Goal: Task Accomplishment & Management: Complete application form

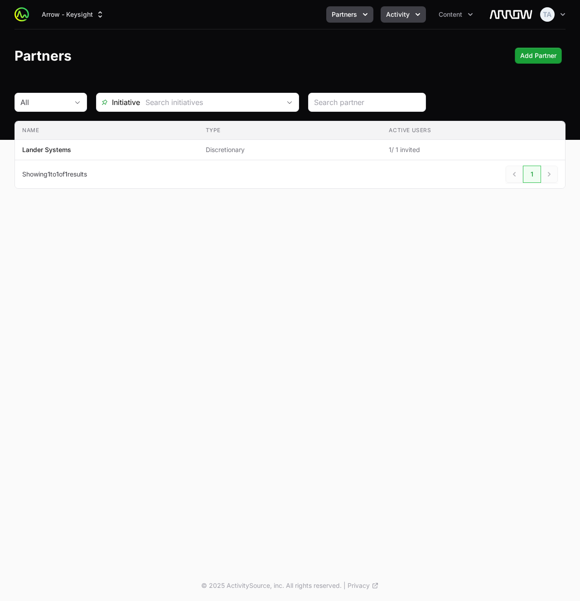
click at [404, 22] on button "Activity" at bounding box center [402, 14] width 45 height 16
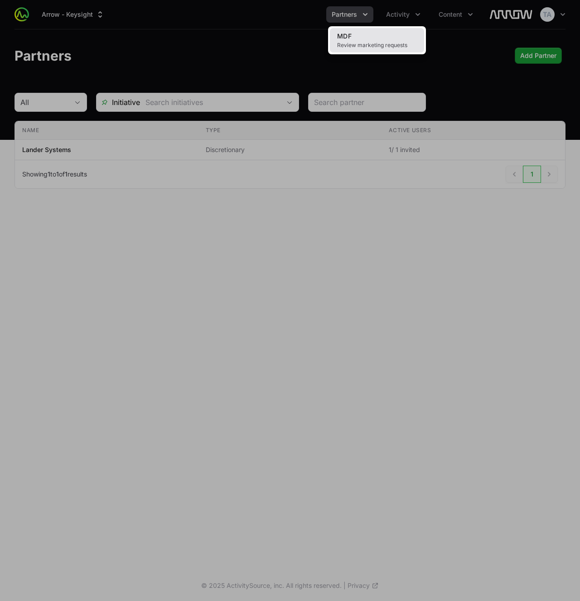
click at [399, 38] on link "MDF Review marketing requests" at bounding box center [377, 40] width 94 height 24
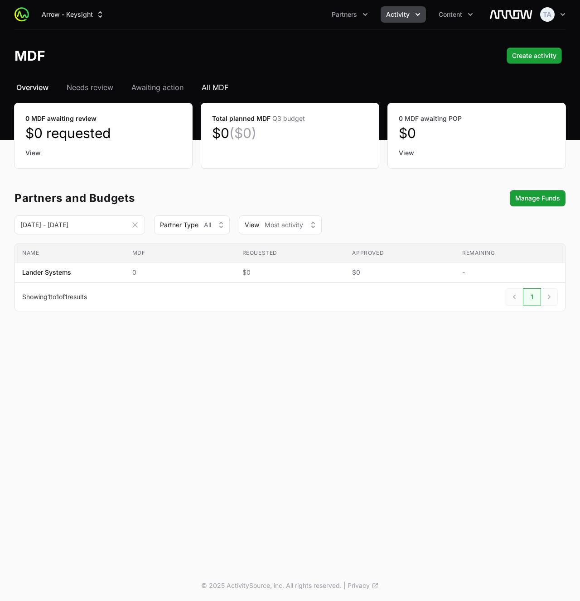
click at [222, 86] on span "All MDF" at bounding box center [215, 87] width 27 height 11
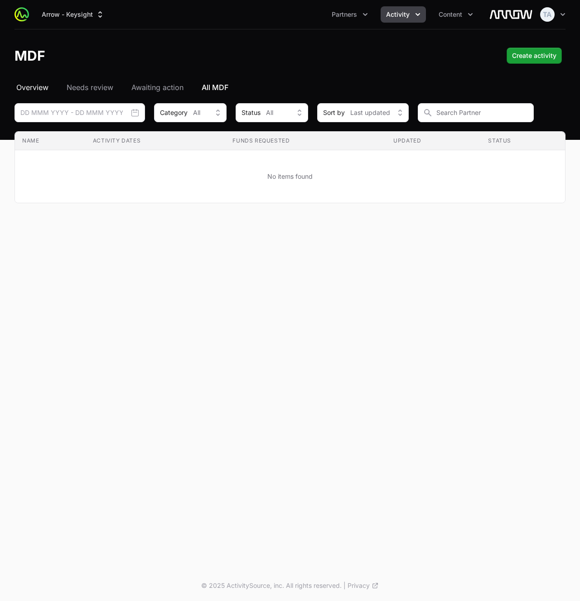
click at [37, 88] on span "Overview" at bounding box center [32, 87] width 32 height 11
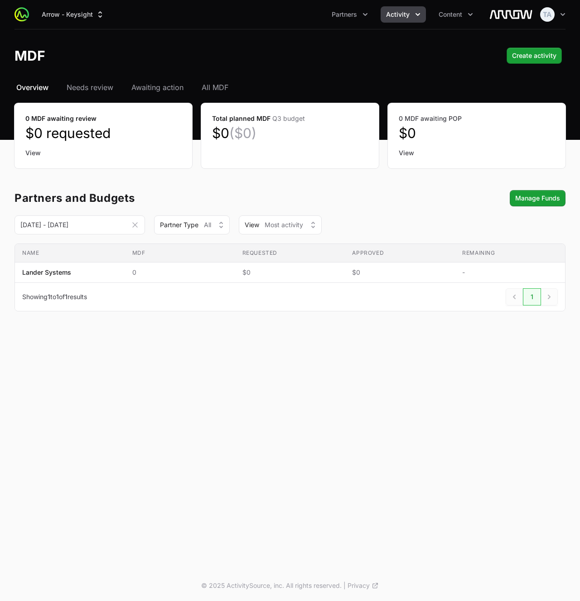
click at [196, 43] on header "MDF Create activity" at bounding box center [290, 55] width 580 height 53
click at [510, 90] on nav "Overview Needs review Awaiting action All MDF" at bounding box center [289, 87] width 551 height 11
click at [523, 59] on span "Create activity" at bounding box center [534, 55] width 44 height 11
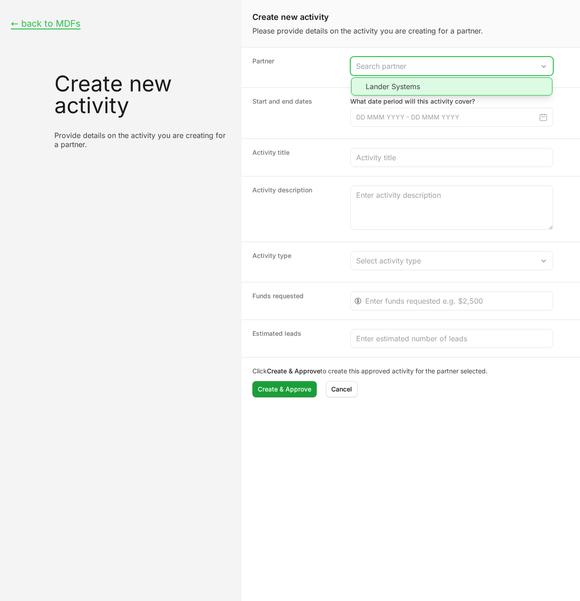
click at [367, 62] on input "Create activity form" at bounding box center [443, 66] width 184 height 18
click at [368, 91] on li "Lander Systems" at bounding box center [451, 86] width 201 height 18
type input "Lander Systems"
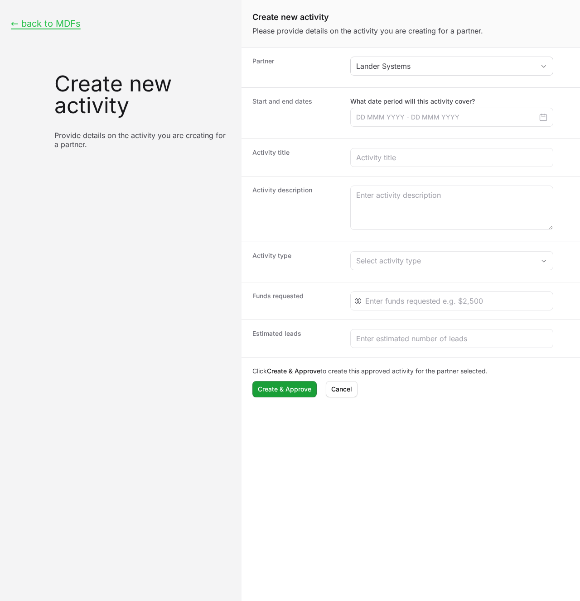
drag, startPoint x: 549, startPoint y: 113, endPoint x: 545, endPoint y: 115, distance: 5.1
click at [548, 114] on button "Create activity form" at bounding box center [543, 117] width 16 height 13
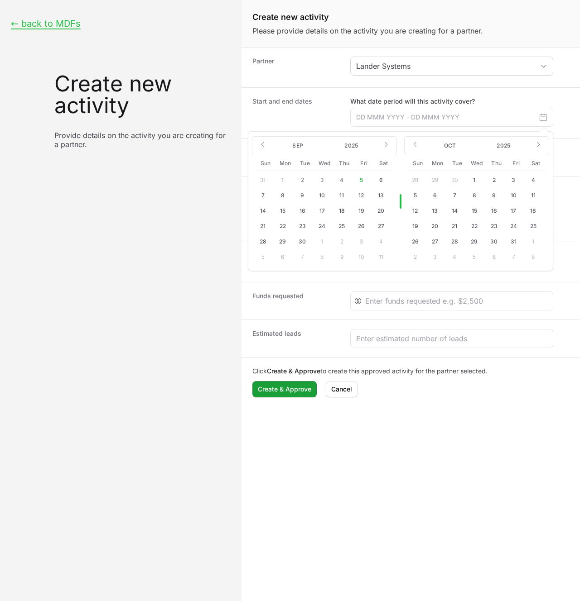
click at [438, 211] on button "13" at bounding box center [435, 211] width 14 height 14
click at [475, 211] on button "15" at bounding box center [474, 211] width 14 height 14
type input "[DATE] - [DATE]"
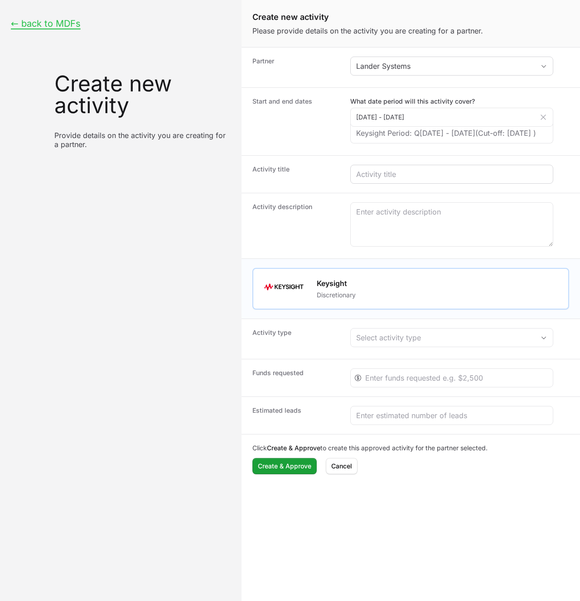
drag, startPoint x: 447, startPoint y: 178, endPoint x: 447, endPoint y: 185, distance: 7.3
click at [447, 179] on div "Create activity form" at bounding box center [451, 174] width 203 height 19
click at [449, 180] on input "Create activity form" at bounding box center [451, 174] width 191 height 11
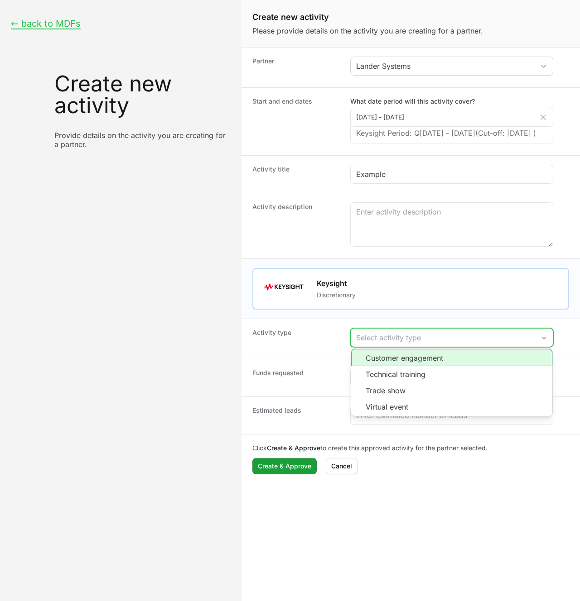
click at [422, 343] on div "Select activity type" at bounding box center [445, 337] width 178 height 11
click at [419, 366] on li "Customer engagement" at bounding box center [451, 357] width 201 height 17
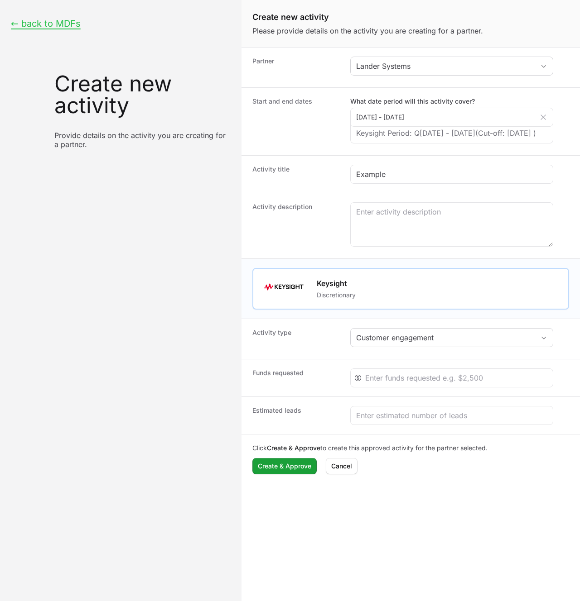
click at [430, 350] on dd "Customer engagement" at bounding box center [459, 339] width 219 height 22
click at [434, 343] on div "Customer engagement" at bounding box center [445, 337] width 178 height 11
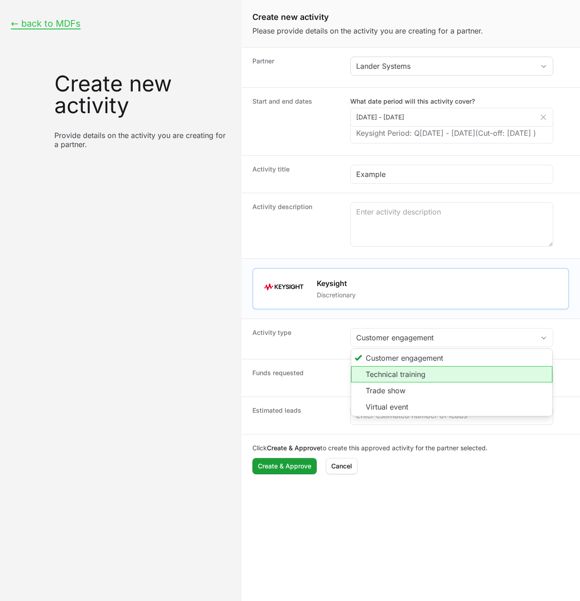
click at [426, 383] on li "Technical training" at bounding box center [451, 374] width 201 height 16
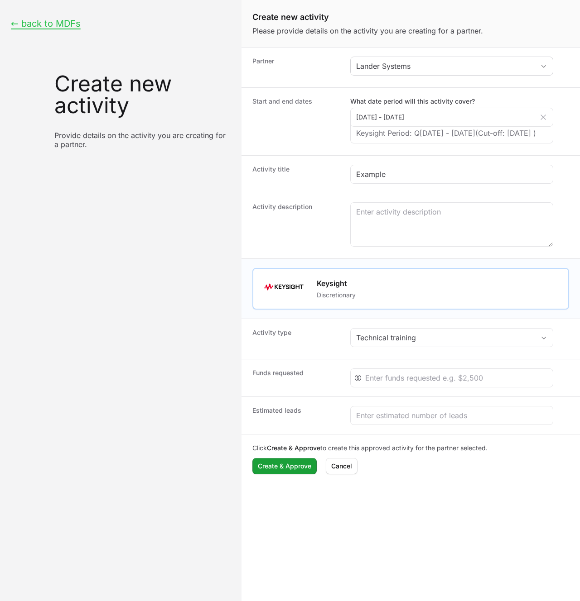
click at [433, 193] on div "Activity title Example" at bounding box center [410, 174] width 338 height 38
click at [436, 180] on input "Example" at bounding box center [451, 174] width 191 height 11
type input "Example technical training event"
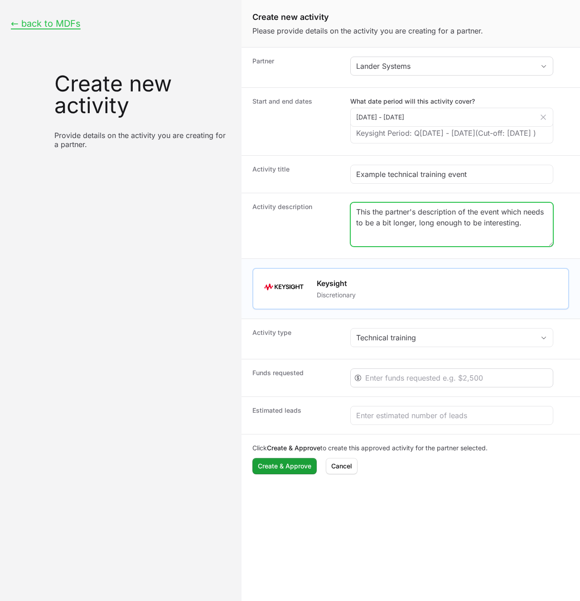
type textarea "This the partner's description of the event which needs to be a bit longer, lon…"
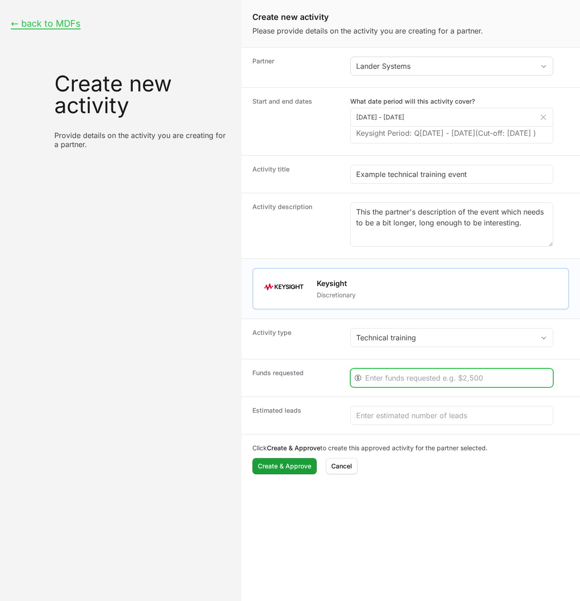
click at [448, 384] on input "Create activity form" at bounding box center [456, 378] width 182 height 11
type input "2500"
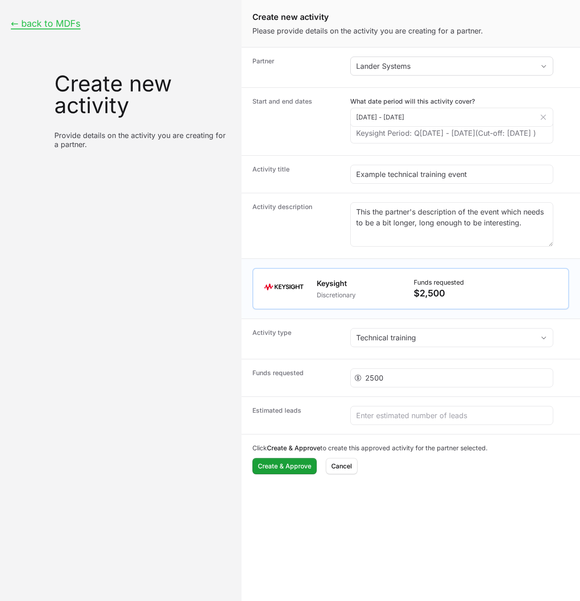
click at [478, 415] on div "Estimated leads" at bounding box center [410, 416] width 338 height 38
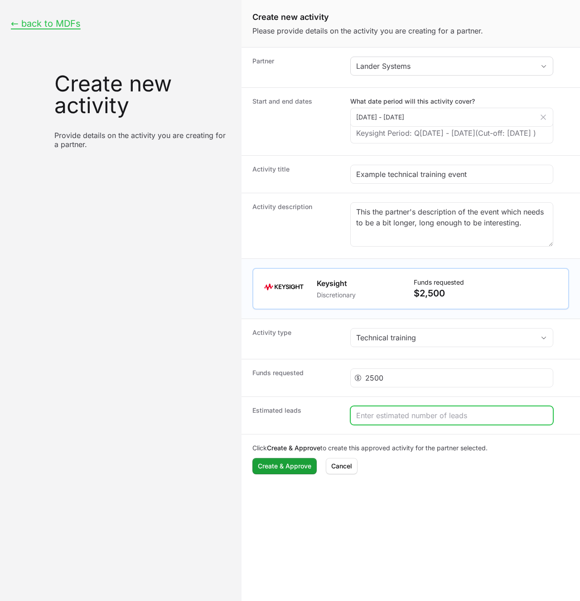
click at [477, 421] on input "Create activity form" at bounding box center [451, 415] width 191 height 11
type input "60"
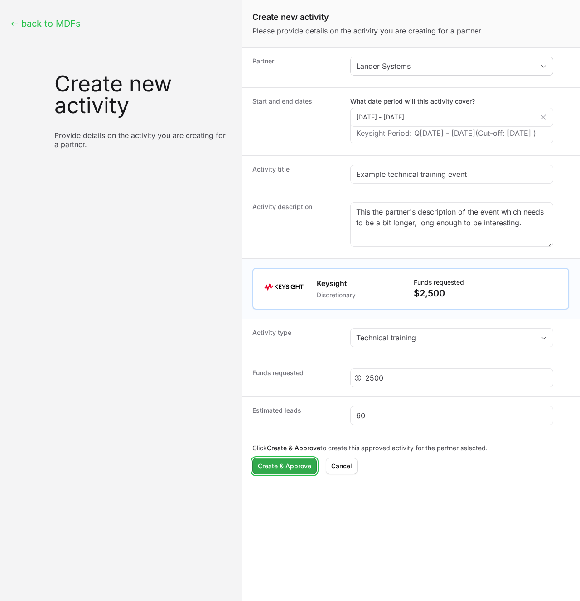
click at [271, 472] on span "Create & Approve" at bounding box center [284, 466] width 53 height 11
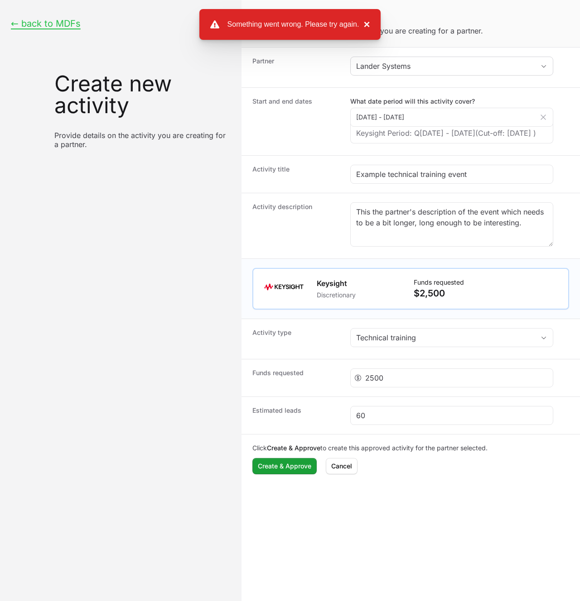
click at [366, 24] on button "×" at bounding box center [364, 24] width 11 height 11
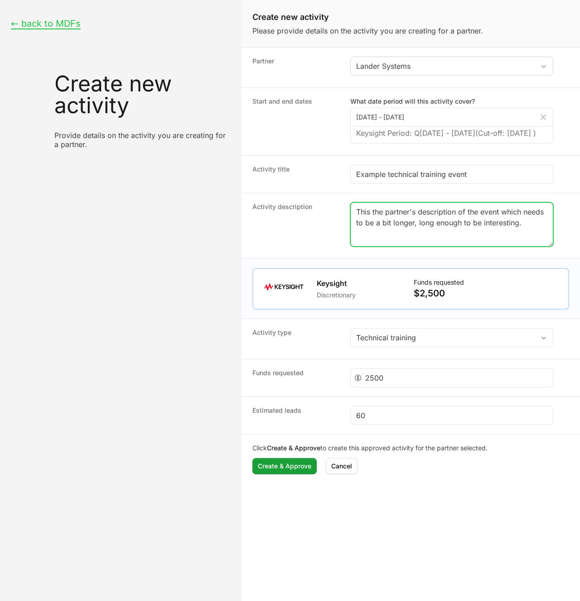
click at [366, 230] on textarea "This the partner's description of the event which needs to be a bit longer, lon…" at bounding box center [452, 224] width 202 height 43
click at [337, 244] on dt "Activity description" at bounding box center [295, 225] width 87 height 47
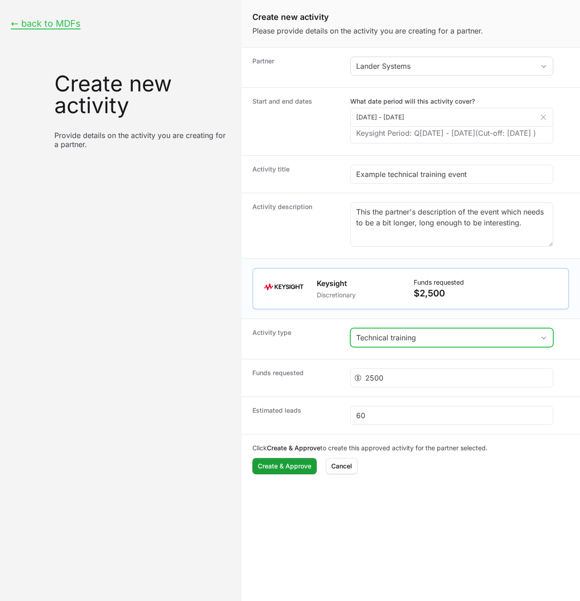
click at [425, 343] on div "Technical training" at bounding box center [445, 337] width 178 height 11
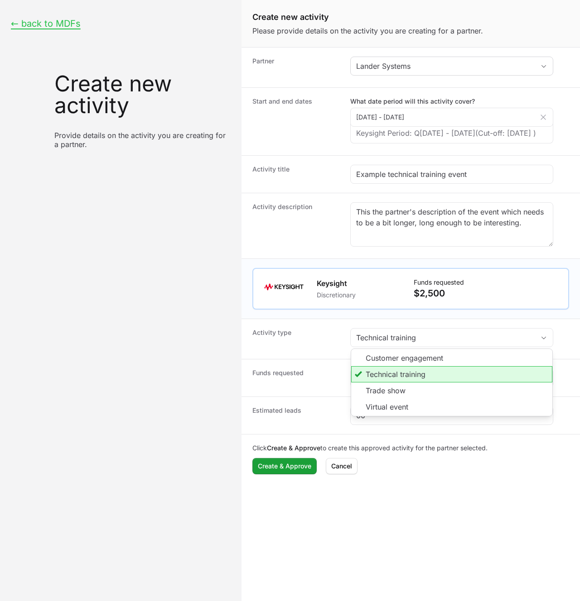
click at [427, 383] on li "Technical training" at bounding box center [451, 374] width 201 height 16
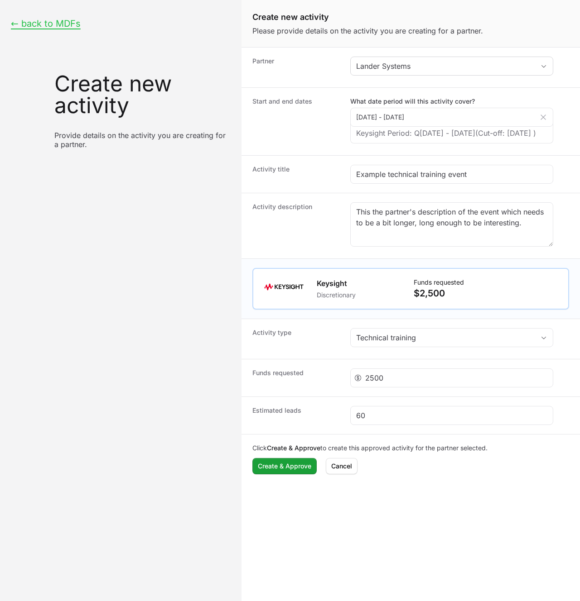
click at [216, 399] on div "← back to MDFs Create new activity Provide details on the activity you are crea…" at bounding box center [120, 300] width 241 height 601
click at [267, 472] on span "Create & Approve" at bounding box center [284, 466] width 53 height 11
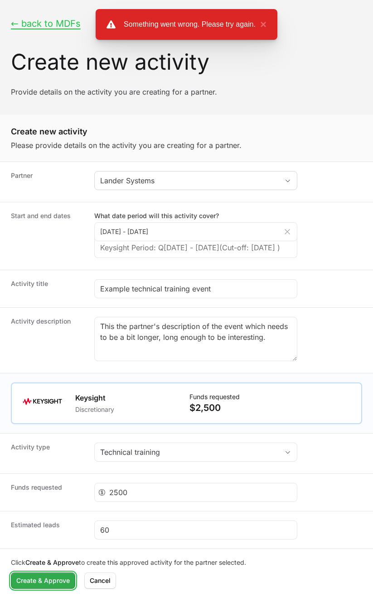
click at [60, 587] on span "Create & Approve" at bounding box center [42, 581] width 53 height 11
click at [50, 23] on button "← back to MDFs" at bounding box center [46, 23] width 70 height 11
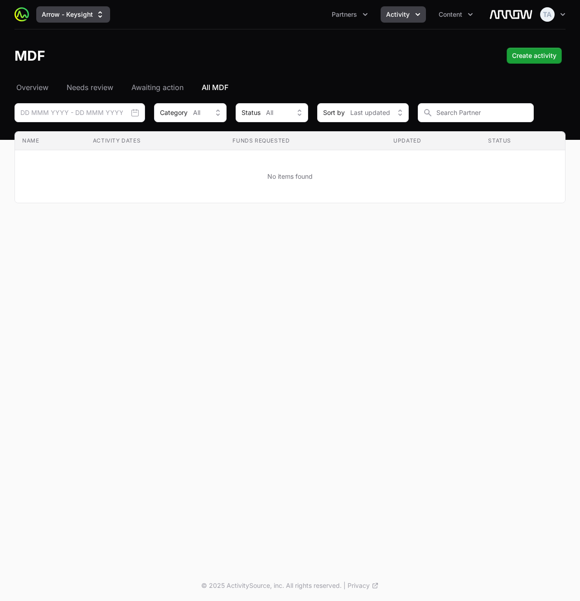
click at [85, 17] on button "Arrow - Keysight" at bounding box center [73, 14] width 74 height 16
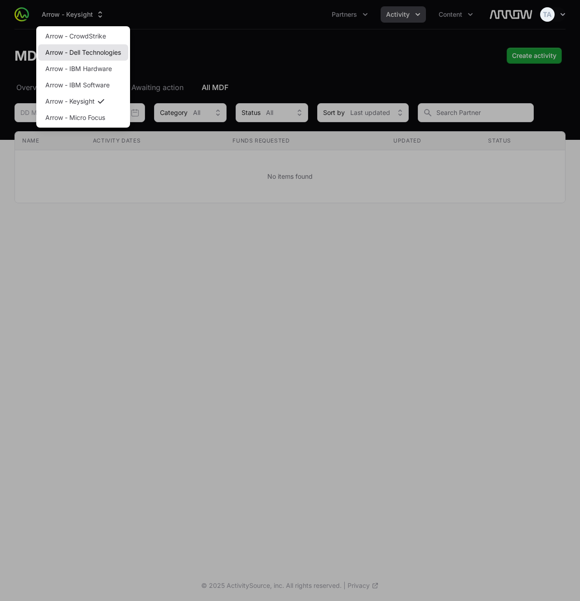
click at [105, 51] on link "Arrow - Dell Technologies" at bounding box center [83, 52] width 90 height 16
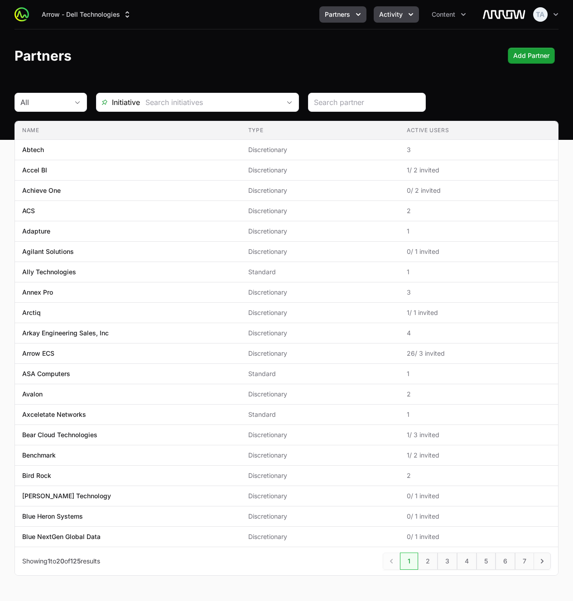
click at [390, 15] on span "Activity" at bounding box center [391, 14] width 24 height 9
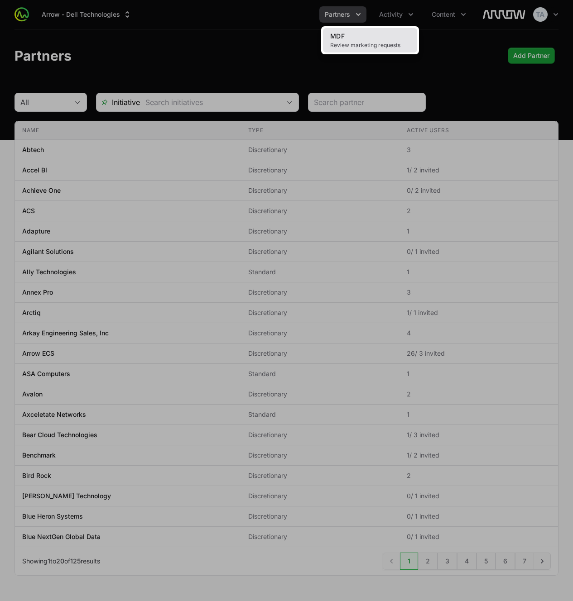
click at [393, 44] on span "Review marketing requests" at bounding box center [370, 45] width 80 height 7
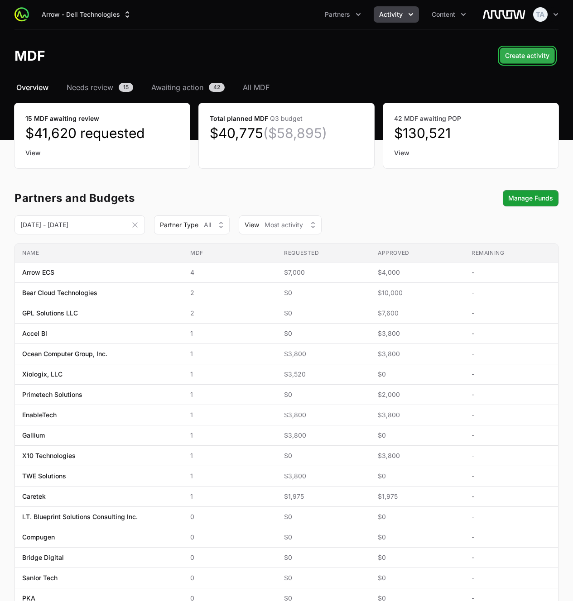
click at [512, 53] on span "Create activity" at bounding box center [527, 55] width 44 height 11
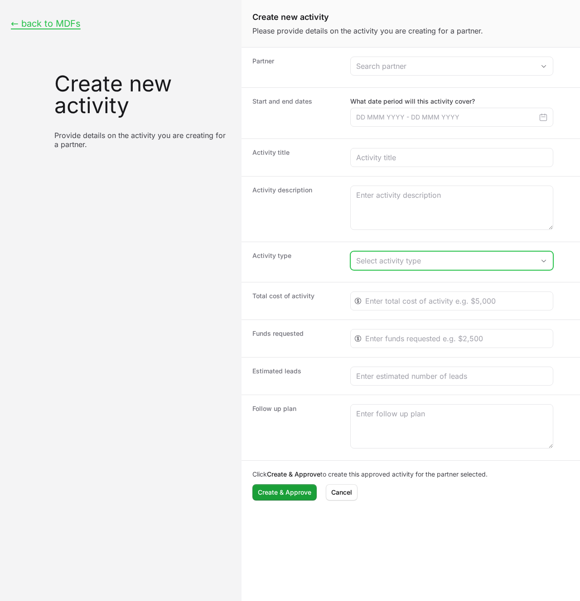
click at [412, 265] on div "Select activity type" at bounding box center [445, 260] width 178 height 11
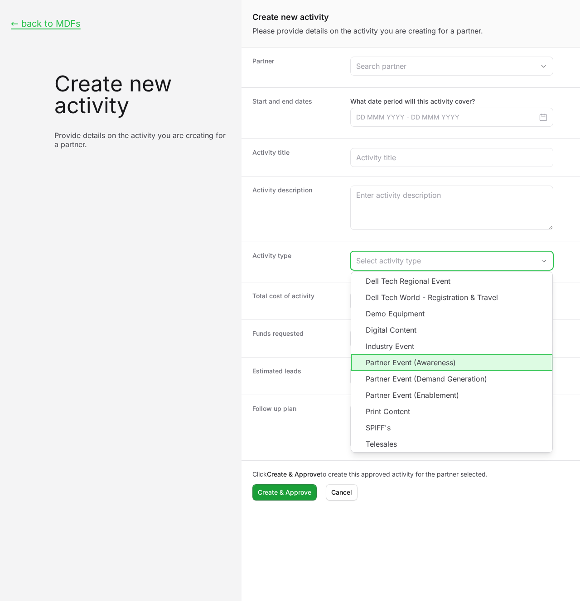
click at [407, 366] on li "Partner Event (Awareness)" at bounding box center [451, 363] width 201 height 16
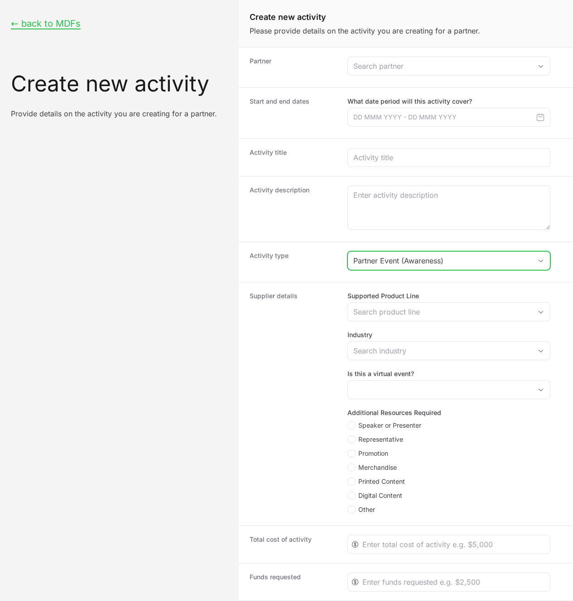
scroll to position [154, 0]
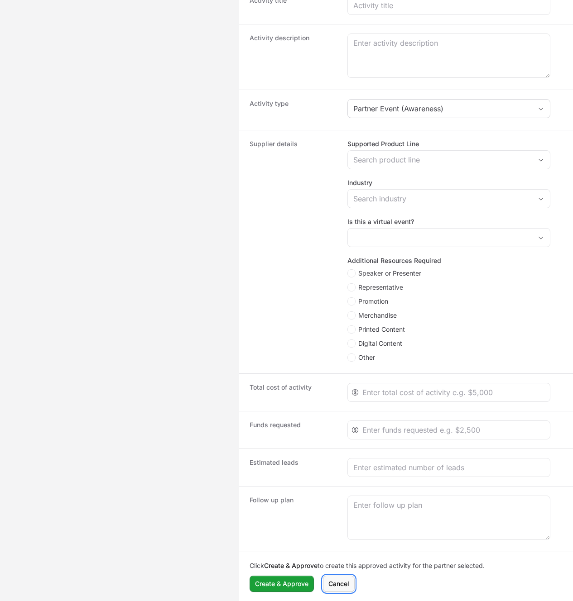
click at [337, 582] on span "Cancel" at bounding box center [338, 584] width 21 height 11
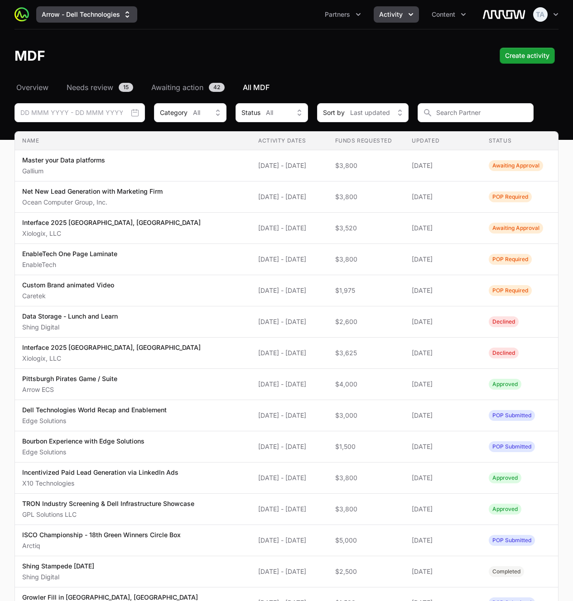
click at [97, 12] on button "Arrow - Dell Technologies" at bounding box center [86, 14] width 101 height 16
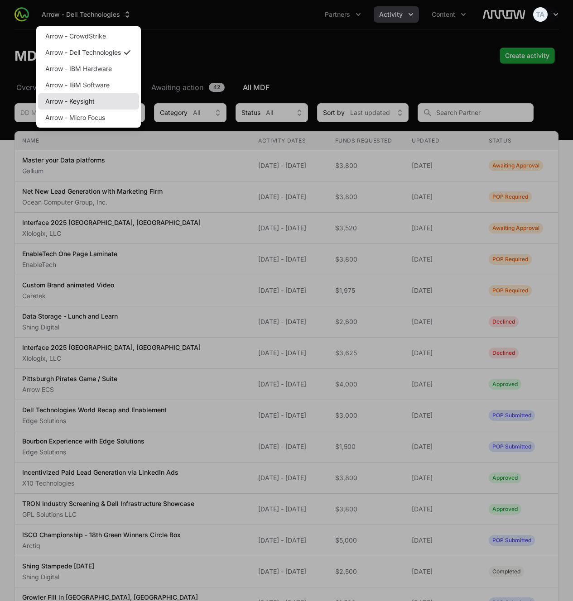
click at [96, 101] on link "Arrow - Keysight" at bounding box center [88, 101] width 101 height 16
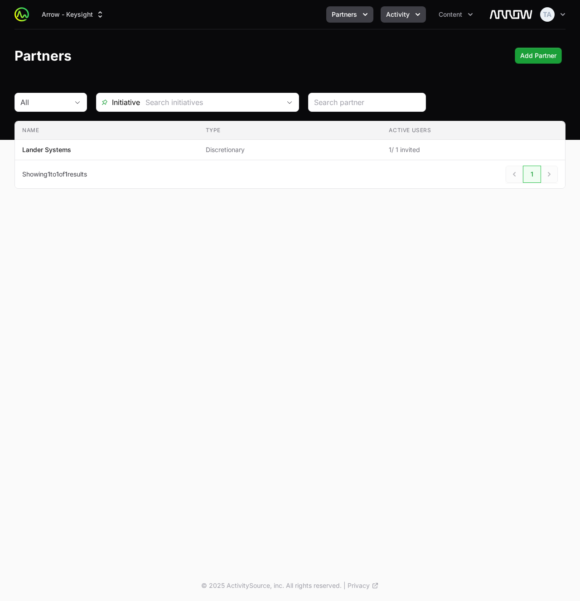
click at [394, 14] on span "Activity" at bounding box center [398, 14] width 24 height 9
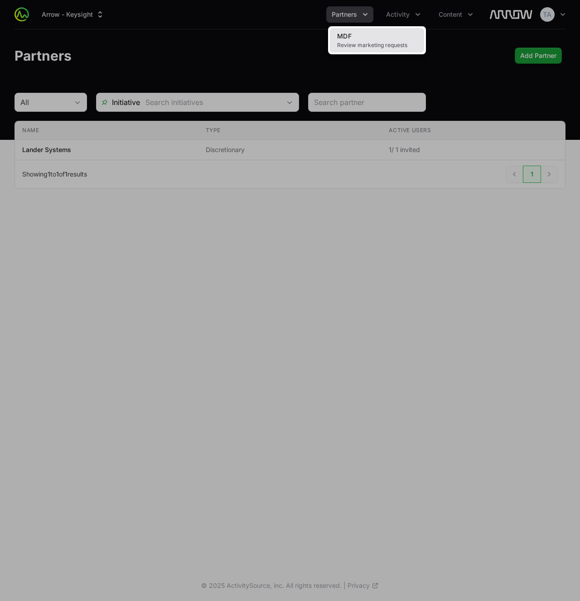
click at [375, 39] on link "MDF Review marketing requests" at bounding box center [377, 40] width 94 height 24
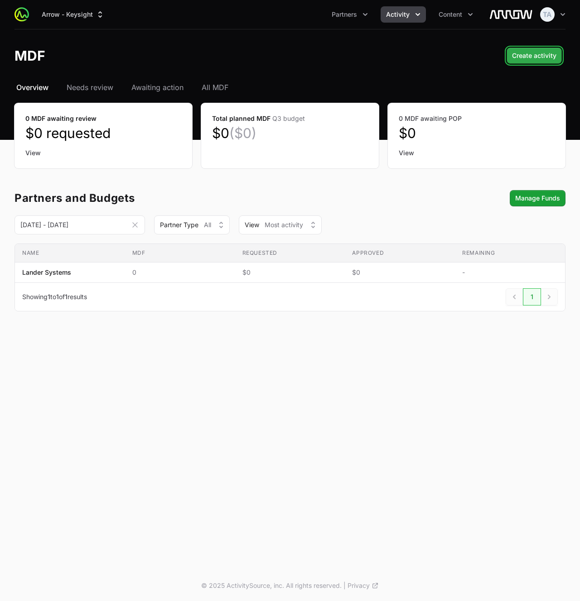
click at [522, 61] on span "Create activity" at bounding box center [534, 55] width 44 height 11
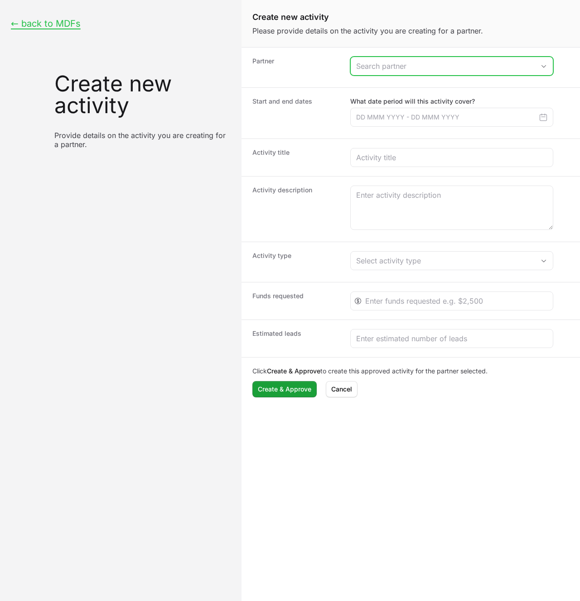
click at [428, 65] on input "Create activity form" at bounding box center [443, 66] width 184 height 18
click at [409, 84] on li "Lander Systems" at bounding box center [451, 86] width 201 height 18
type input "Lander Systems"
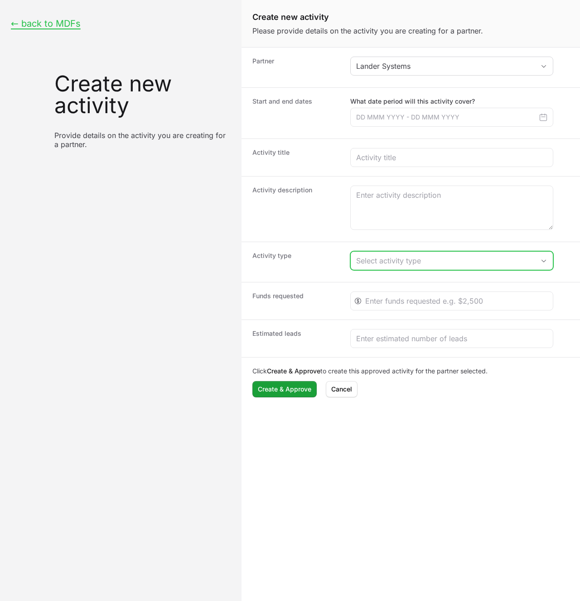
click at [460, 261] on div "Select activity type" at bounding box center [445, 260] width 178 height 11
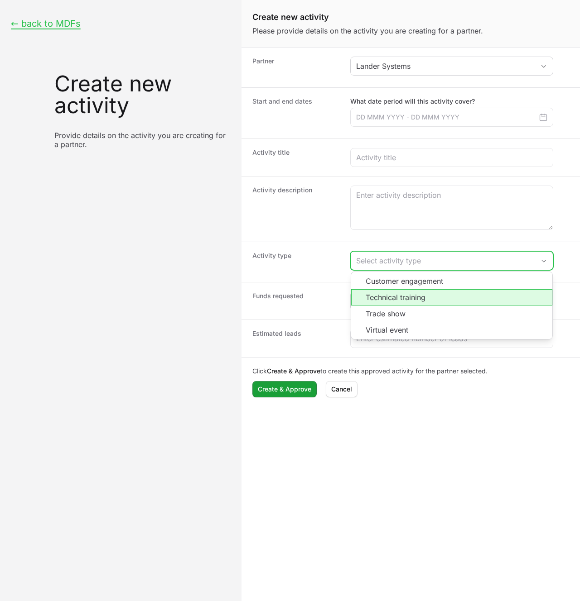
click at [374, 295] on li "Technical training" at bounding box center [451, 297] width 201 height 16
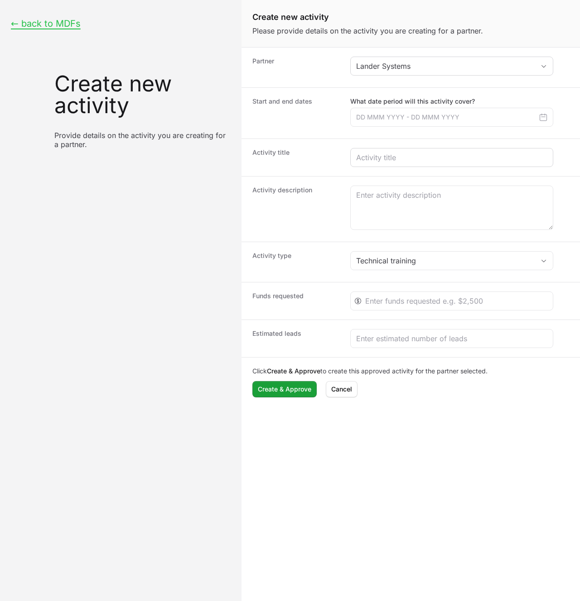
click at [405, 151] on div "Create activity form" at bounding box center [451, 157] width 203 height 19
click at [404, 155] on input "Create activity form" at bounding box center [451, 157] width 191 height 11
type input "My example technical training event"
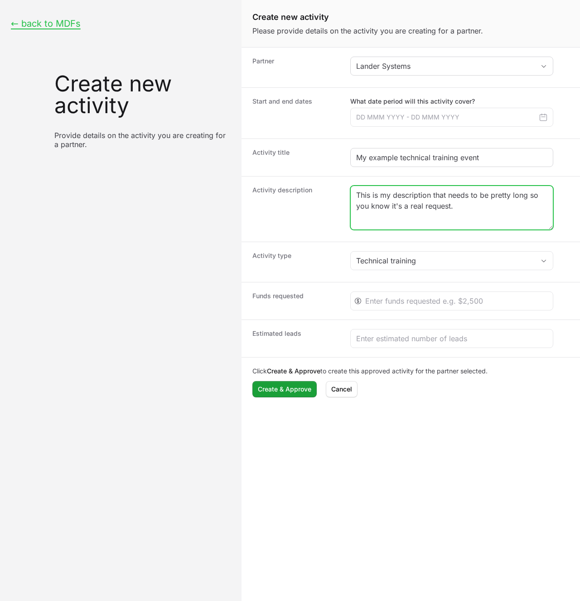
type textarea "This is my description that needs to be pretty long so you know it's a real req…"
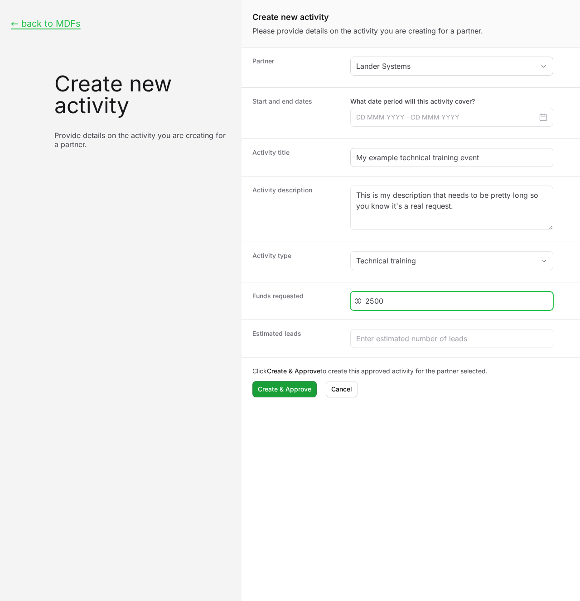
type input "2500"
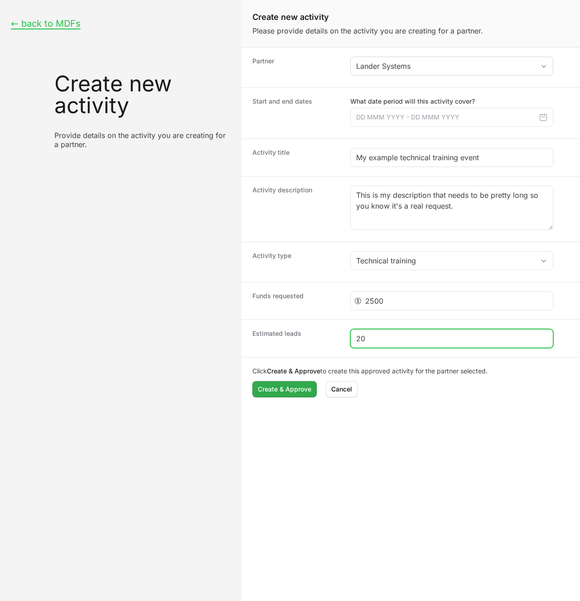
type input "20"
click at [271, 388] on span "Create & Approve" at bounding box center [284, 389] width 53 height 11
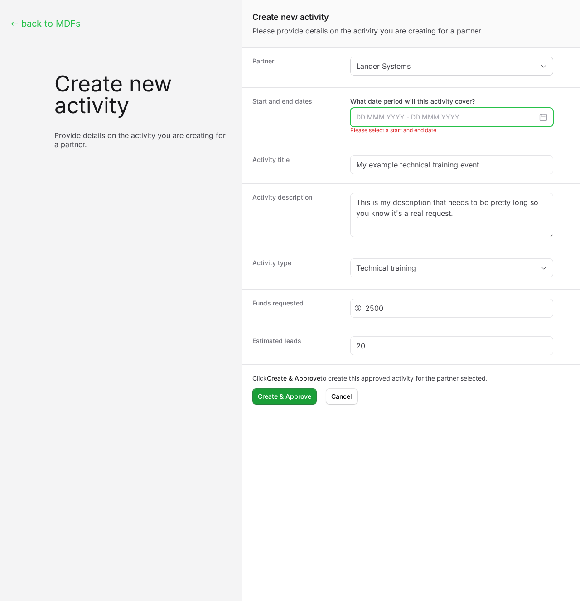
click at [367, 118] on input "Create activity form" at bounding box center [451, 117] width 203 height 19
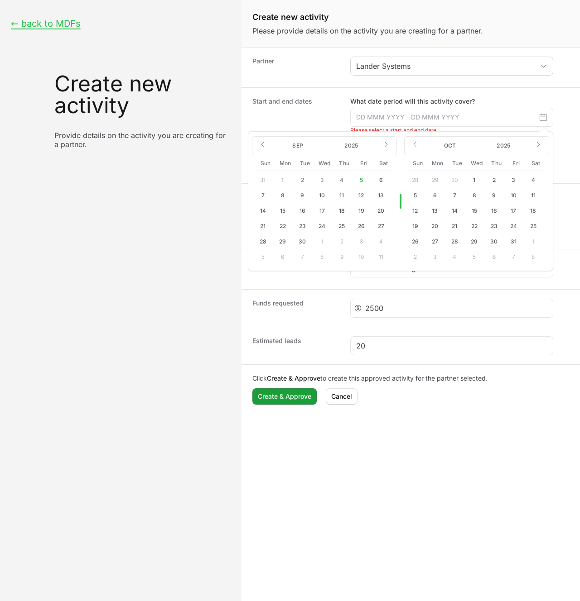
drag, startPoint x: 450, startPoint y: 211, endPoint x: 455, endPoint y: 210, distance: 5.5
click at [450, 211] on button "14" at bounding box center [454, 211] width 14 height 14
click at [494, 212] on button "16" at bounding box center [493, 211] width 14 height 14
type input "[DATE] - [DATE]"
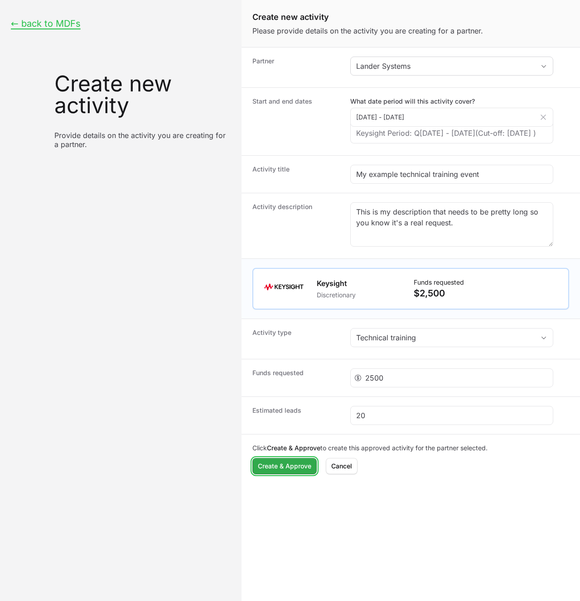
click at [266, 472] on span "Create & Approve" at bounding box center [284, 466] width 53 height 11
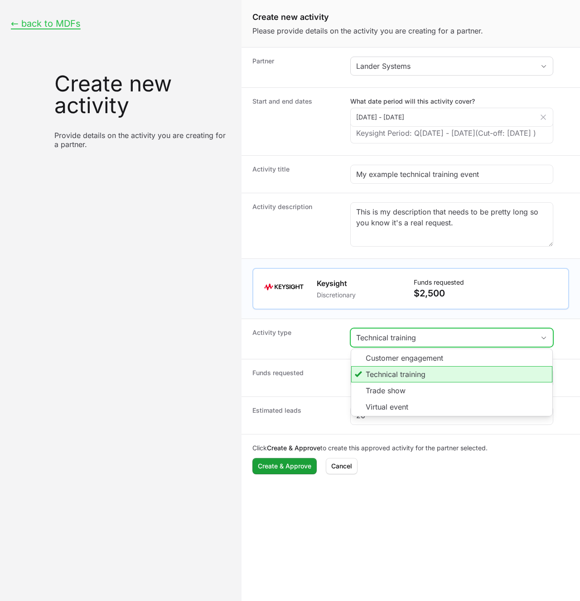
click at [441, 343] on div "Technical training" at bounding box center [445, 337] width 178 height 11
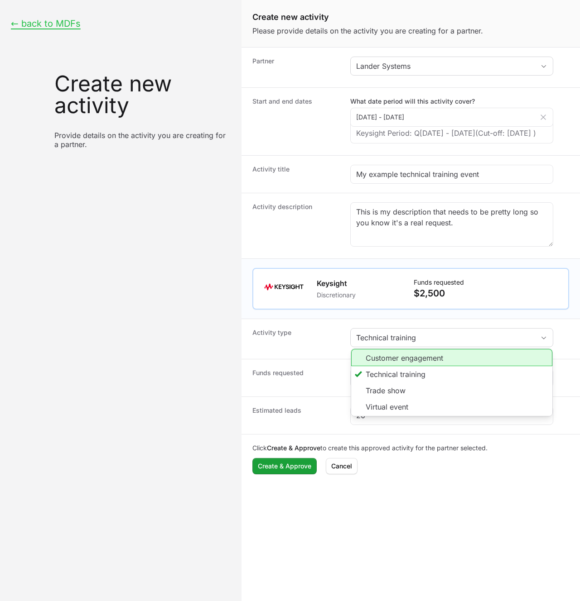
click at [412, 366] on li "Customer engagement" at bounding box center [451, 357] width 201 height 17
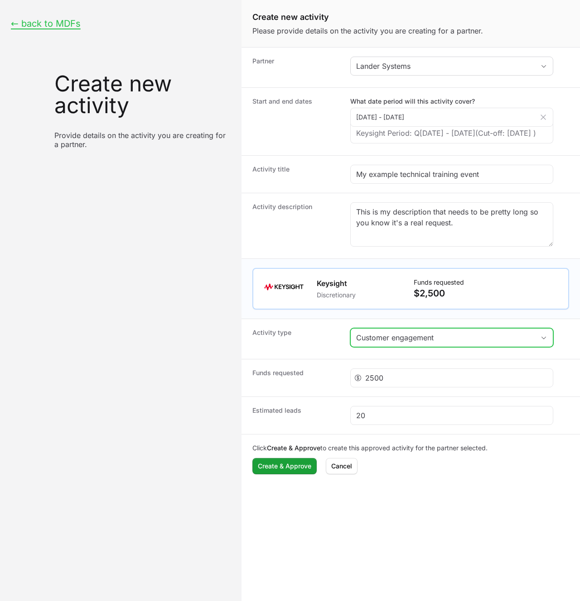
click at [418, 343] on div "Customer engagement" at bounding box center [445, 337] width 178 height 11
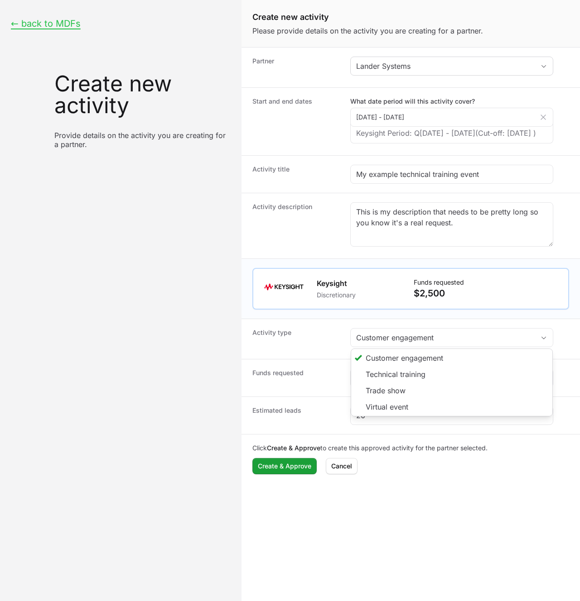
drag, startPoint x: 264, startPoint y: 337, endPoint x: 272, endPoint y: 336, distance: 8.4
click at [264, 337] on div "Activity type Customer engagement Customer engagement Technical training Trade …" at bounding box center [410, 339] width 338 height 40
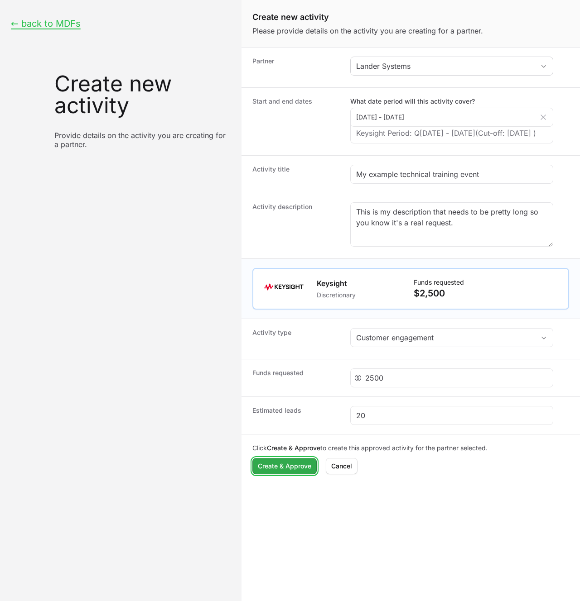
click at [287, 472] on span "Create & Approve" at bounding box center [284, 466] width 53 height 11
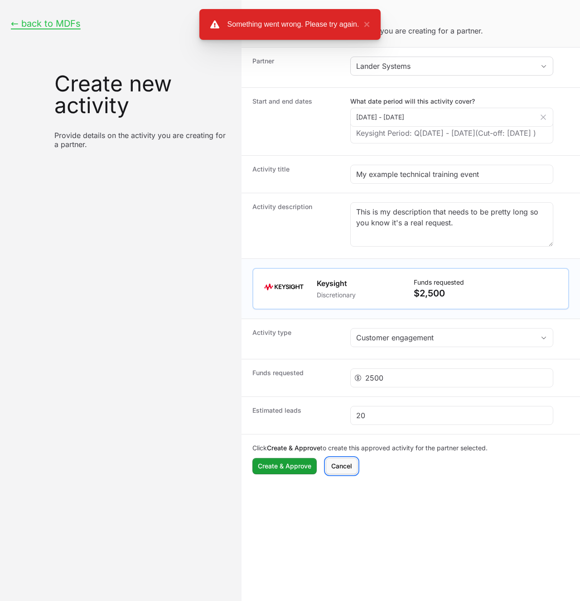
click at [347, 472] on span "Cancel" at bounding box center [341, 466] width 21 height 11
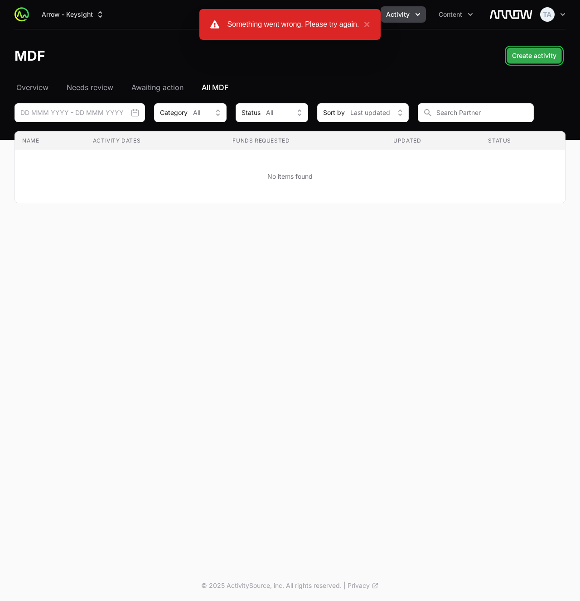
click at [513, 58] on span "Create activity" at bounding box center [534, 55] width 44 height 11
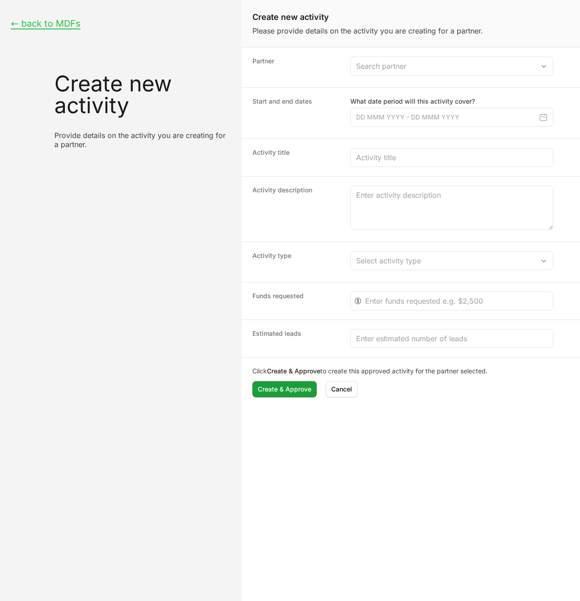
click at [400, 77] on dd "Create activity form" at bounding box center [459, 68] width 219 height 22
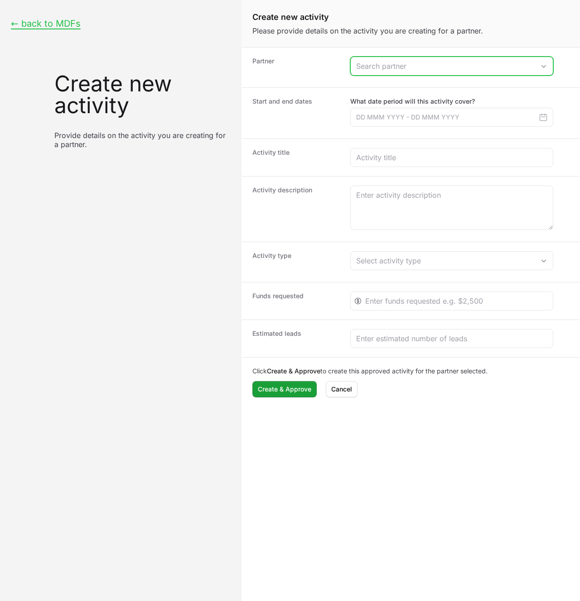
click at [404, 70] on input "Create activity form" at bounding box center [443, 66] width 184 height 18
click at [399, 87] on li "Lander Systems" at bounding box center [451, 86] width 201 height 18
type input "Lander Systems"
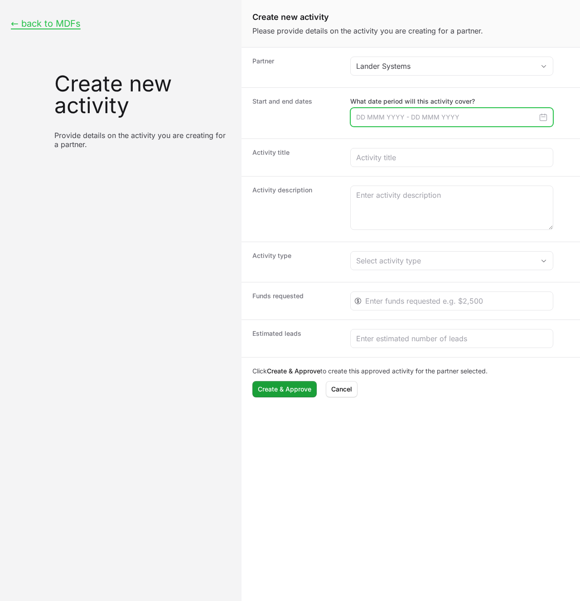
click at [430, 116] on input "Create activity form" at bounding box center [451, 117] width 203 height 19
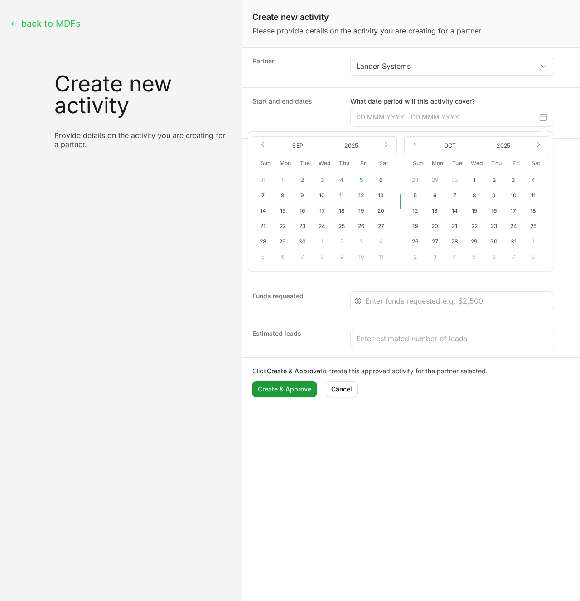
click at [439, 211] on button "13" at bounding box center [435, 211] width 14 height 14
click at [473, 212] on button "15" at bounding box center [474, 211] width 14 height 14
type input "[DATE] - [DATE]"
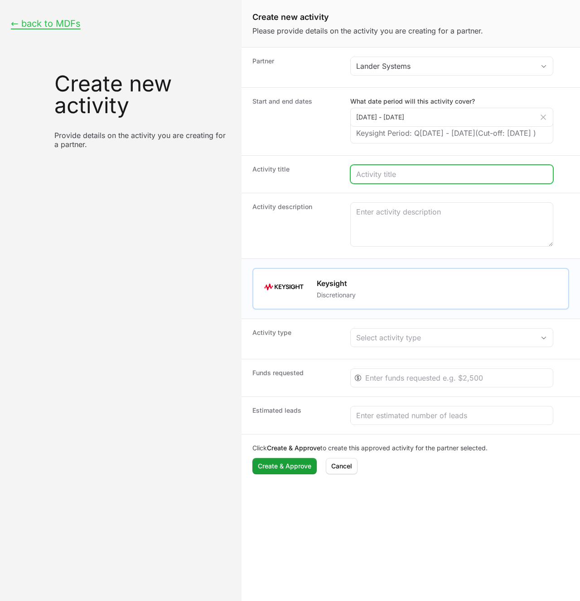
click at [360, 180] on input "Create activity form" at bounding box center [451, 174] width 191 height 11
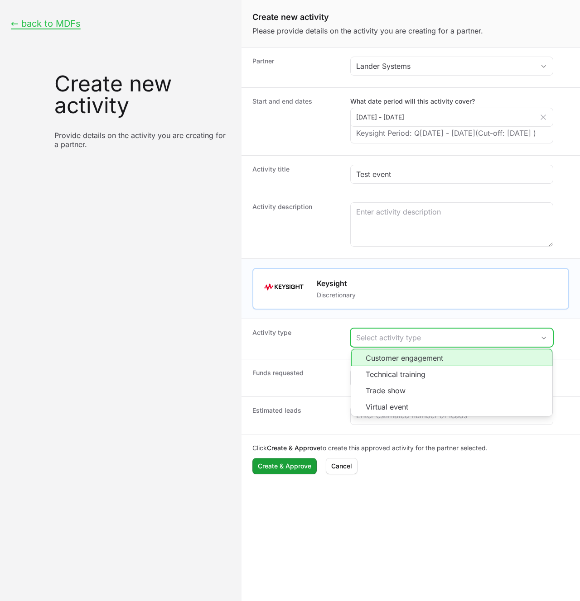
click at [450, 343] on button "Select activity type" at bounding box center [452, 338] width 202 height 18
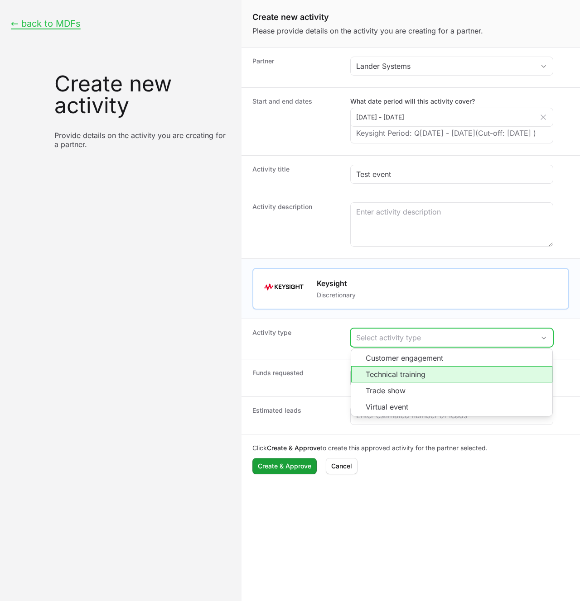
click at [417, 383] on li "Technical training" at bounding box center [451, 374] width 201 height 16
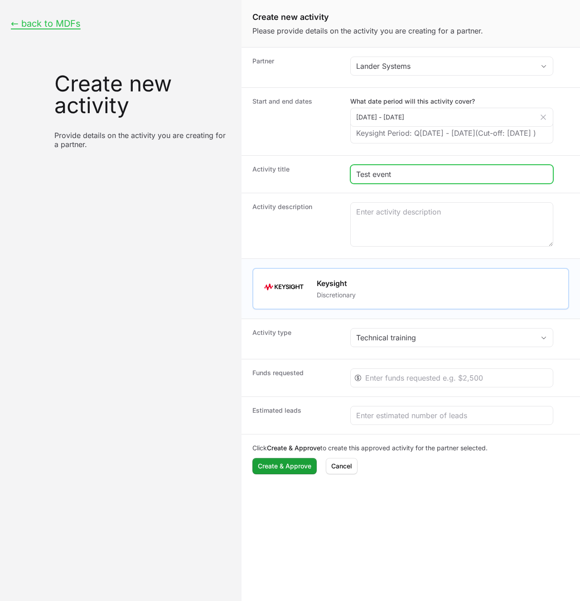
click at [412, 180] on input "Test event" at bounding box center [451, 174] width 191 height 11
type input "Test technical training event"
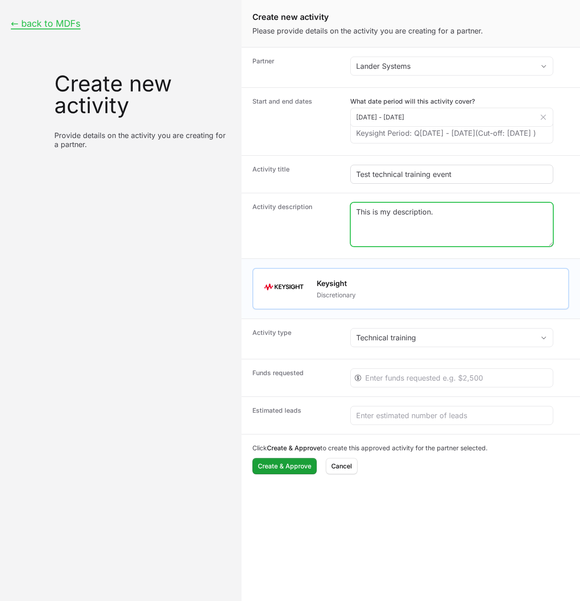
paste textarea "This is my description."
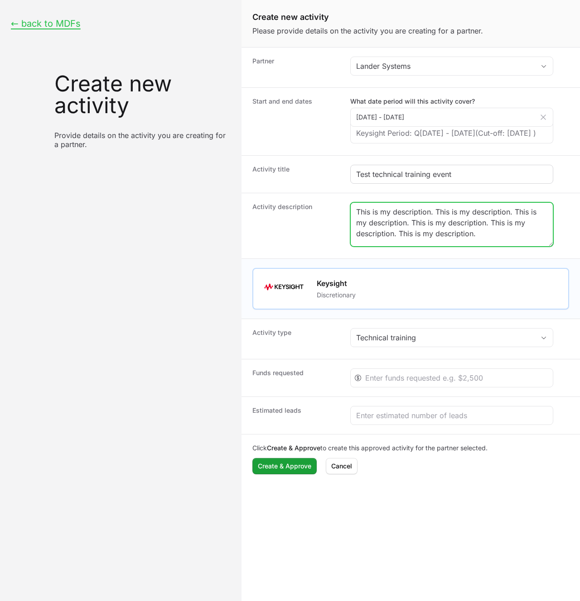
paste textarea "This is my description."
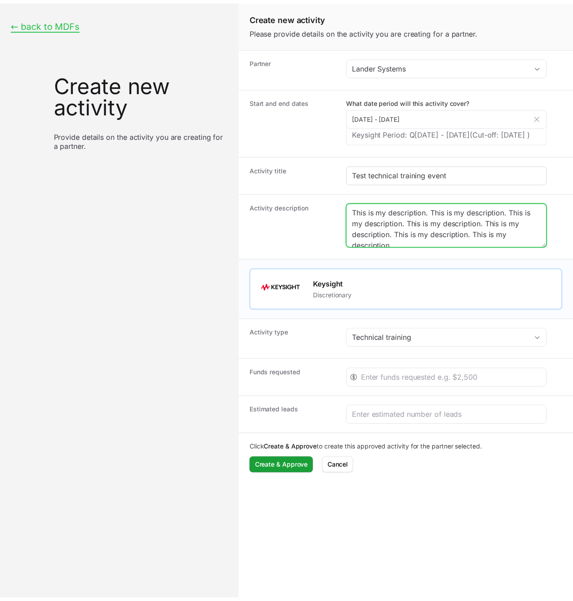
scroll to position [2, 0]
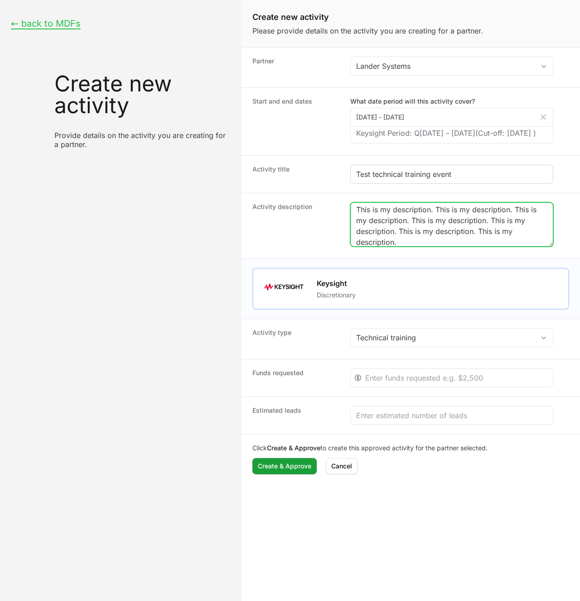
paste textarea "This is my description."
type textarea "This is my description. This is my description. This is my description. This is…"
click at [393, 388] on div "Create activity form" at bounding box center [451, 378] width 203 height 19
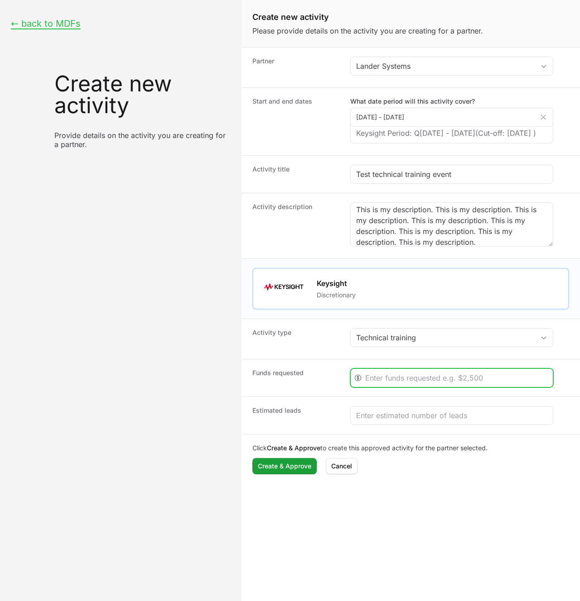
click at [395, 384] on input "Create activity form" at bounding box center [456, 378] width 182 height 11
type input "2500"
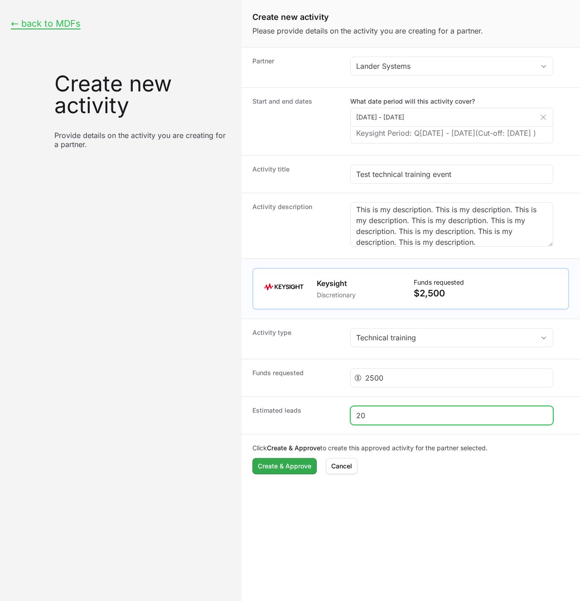
type input "20"
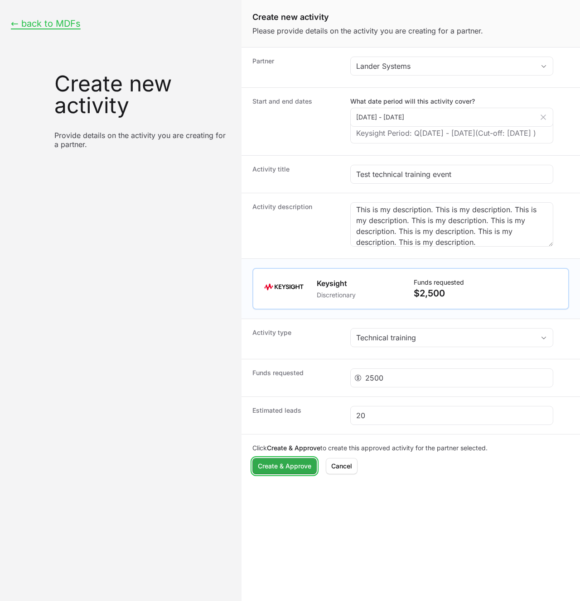
click at [278, 472] on span "Create & Approve" at bounding box center [284, 466] width 53 height 11
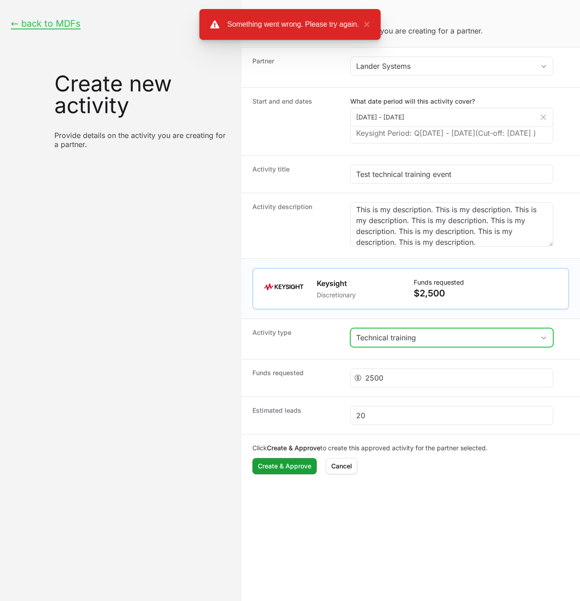
click at [444, 347] on button "Technical training" at bounding box center [452, 338] width 202 height 18
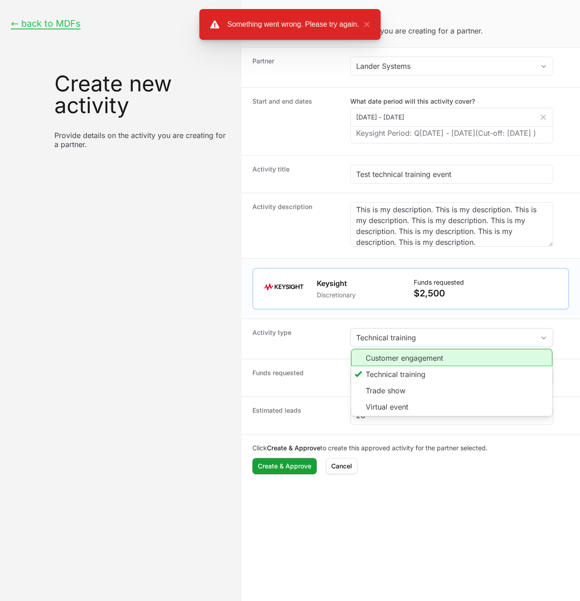
click at [430, 366] on li "Customer engagement" at bounding box center [451, 357] width 201 height 17
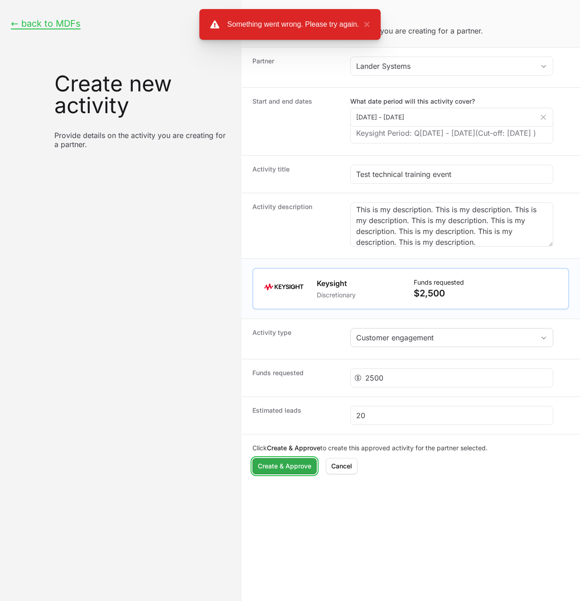
click at [308, 472] on span "Create & Approve" at bounding box center [284, 466] width 53 height 11
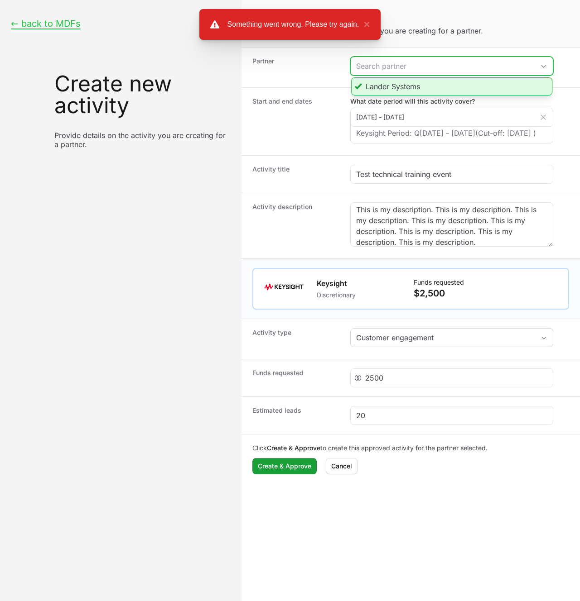
click at [426, 68] on input "Create activity form" at bounding box center [443, 66] width 184 height 18
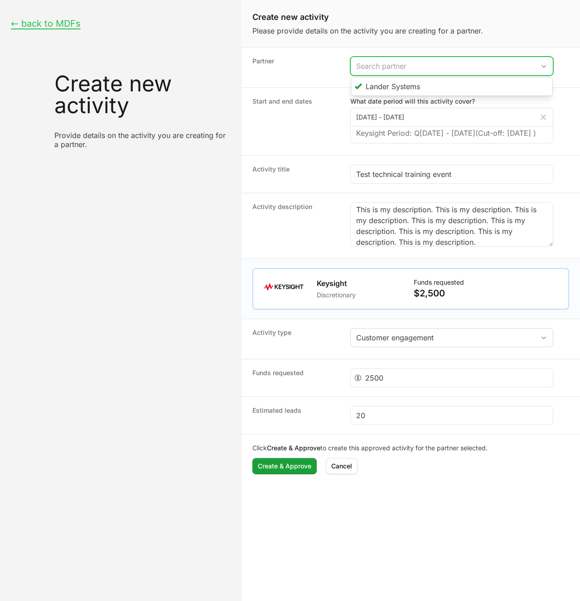
click at [441, 63] on input "Create activity form" at bounding box center [443, 66] width 184 height 18
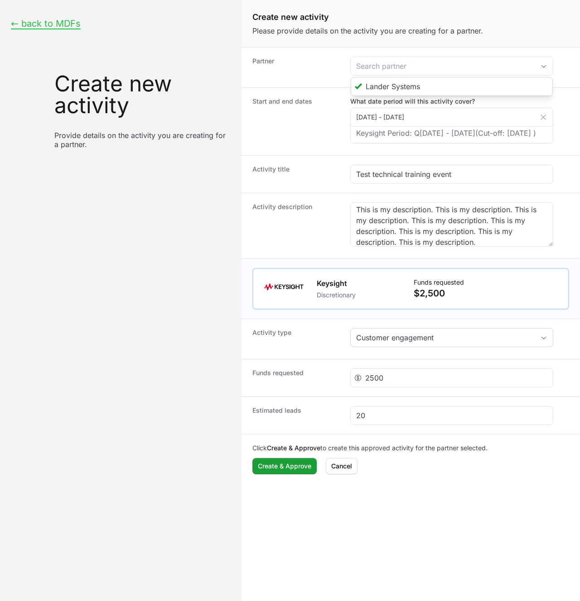
type input "Lander Systems"
click at [425, 50] on div "Partner Lander Systems" at bounding box center [410, 68] width 338 height 40
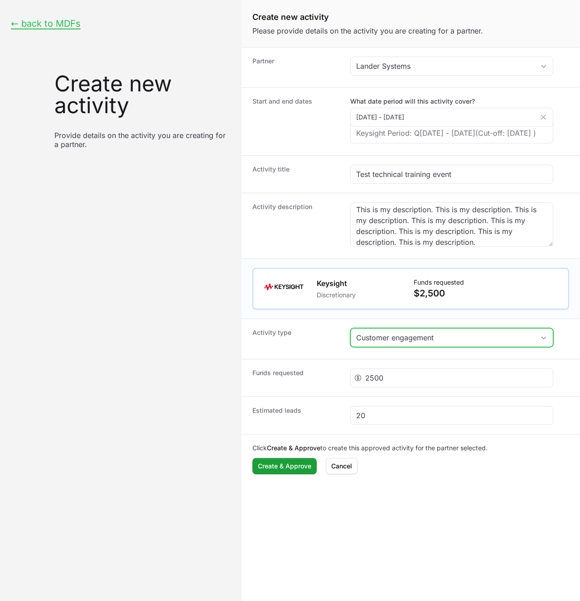
click at [406, 343] on div "Customer engagement" at bounding box center [445, 337] width 178 height 11
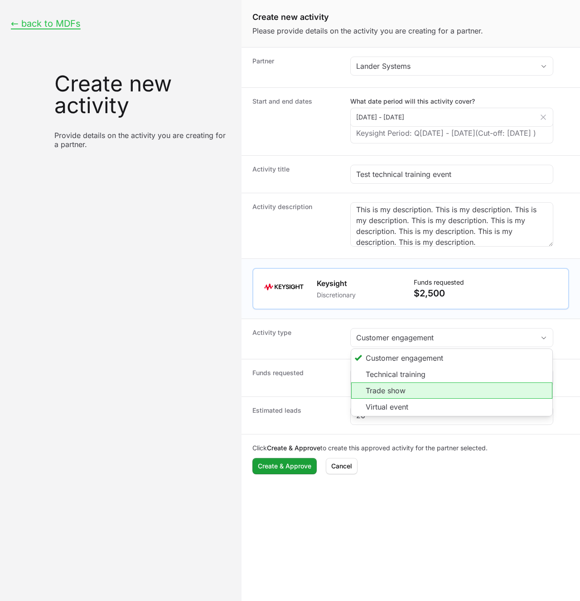
click at [401, 399] on li "Trade show" at bounding box center [451, 391] width 201 height 16
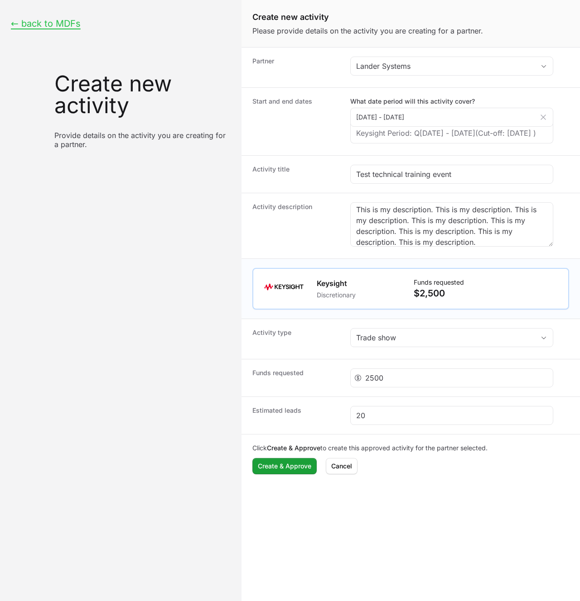
click at [289, 484] on div "Click Create & Approve to create this approved activity for the partner selecte…" at bounding box center [410, 458] width 338 height 49
click at [291, 472] on span "Create & Approve" at bounding box center [284, 466] width 53 height 11
click at [344, 472] on span "Cancel" at bounding box center [341, 466] width 21 height 11
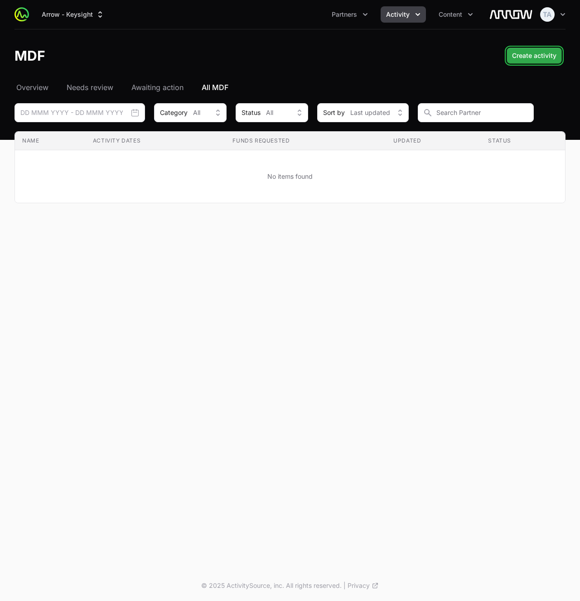
click at [535, 59] on span "Create activity" at bounding box center [534, 55] width 44 height 11
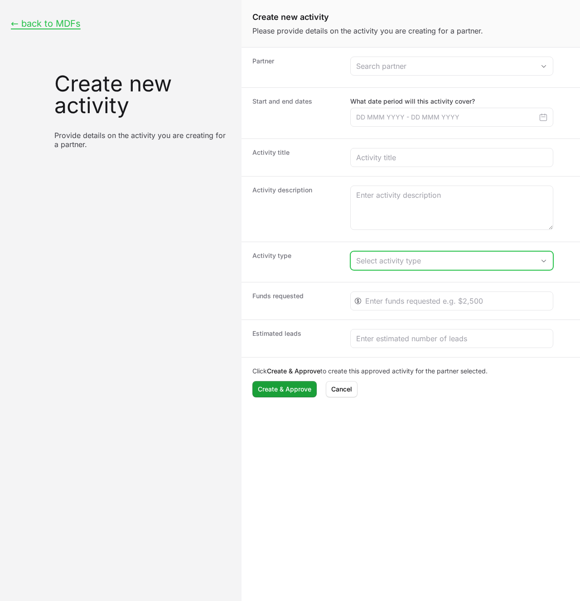
click at [390, 265] on button "Select activity type" at bounding box center [452, 261] width 202 height 18
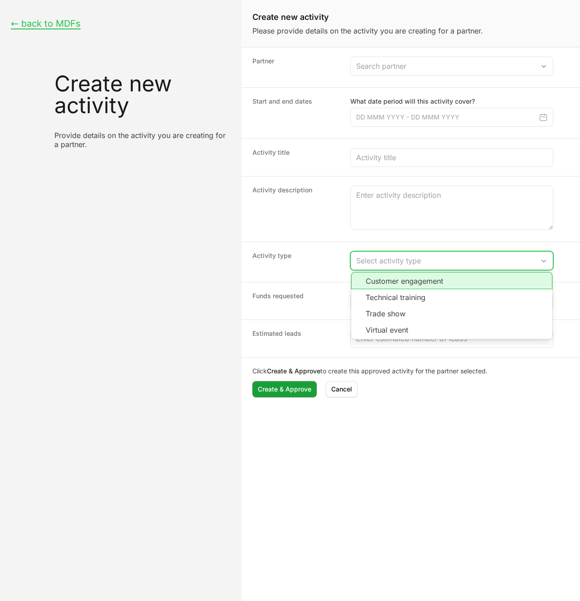
click at [391, 278] on li "Customer engagement" at bounding box center [451, 280] width 201 height 17
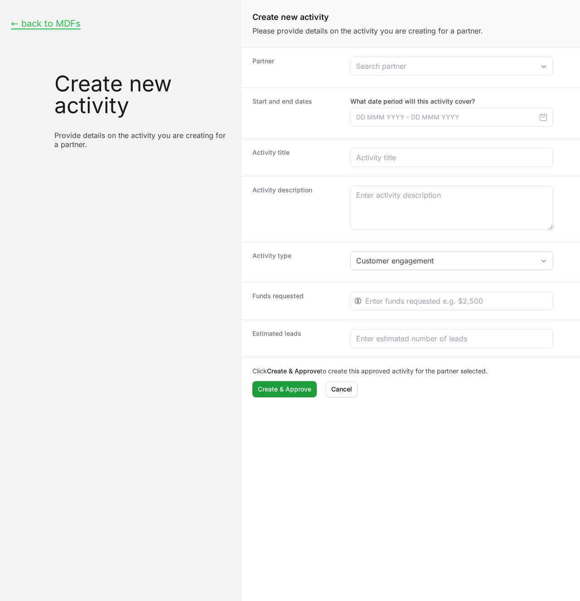
click at [74, 32] on div "← back to MDFs Create new activity Provide details on the activity you are crea…" at bounding box center [120, 83] width 241 height 167
click at [67, 24] on button "← back to MDFs" at bounding box center [46, 23] width 70 height 11
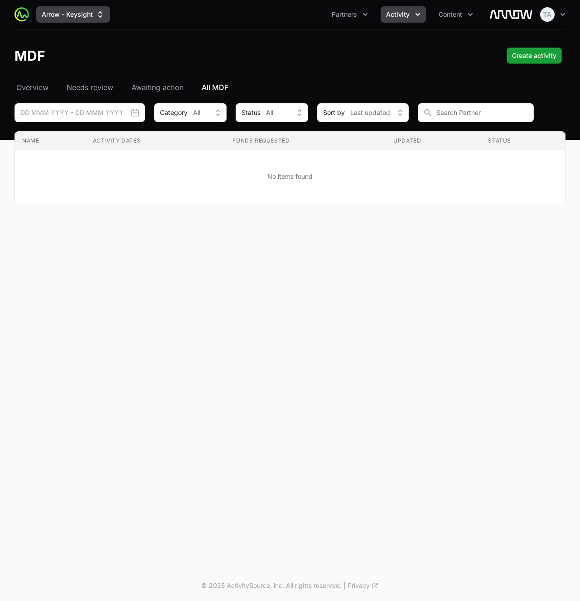
click at [59, 6] on button "Arrow - Keysight" at bounding box center [73, 14] width 74 height 16
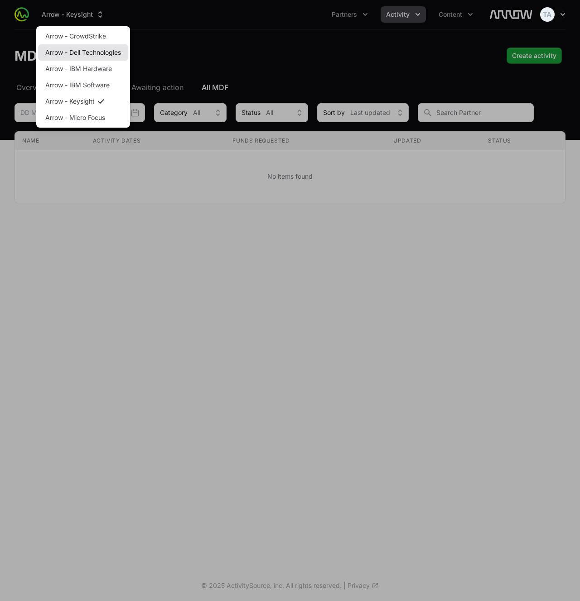
click at [97, 52] on link "Arrow - Dell Technologies" at bounding box center [83, 52] width 90 height 16
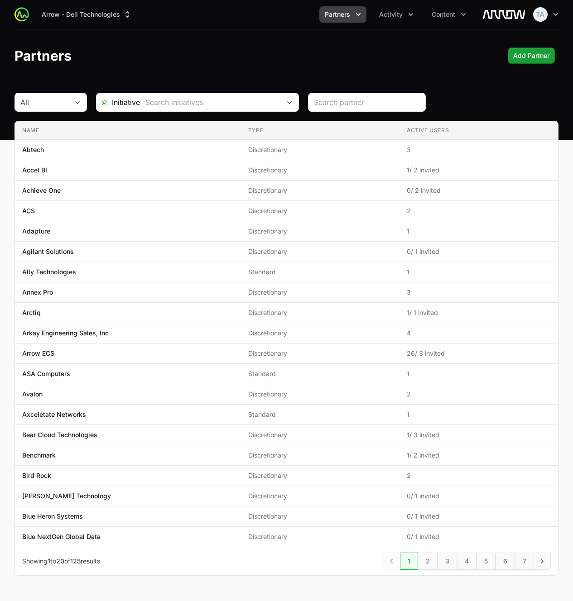
click at [414, 5] on div "Arrow - Dell Technologies Partners Activity Content Open user menu Open main me…" at bounding box center [286, 14] width 544 height 29
click at [404, 11] on button "Activity" at bounding box center [396, 14] width 45 height 16
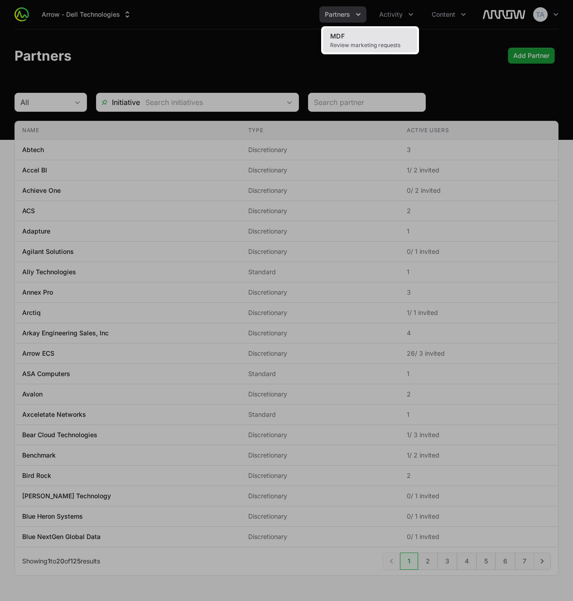
click at [402, 33] on link "MDF Review marketing requests" at bounding box center [370, 40] width 94 height 24
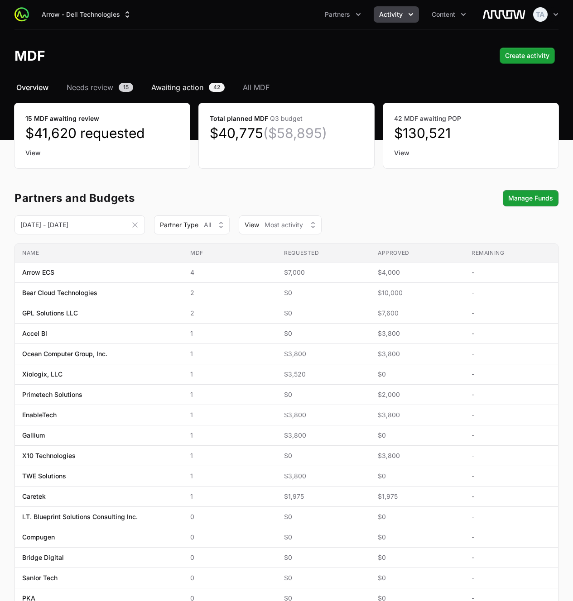
click at [200, 84] on span "Awaiting action" at bounding box center [177, 87] width 52 height 11
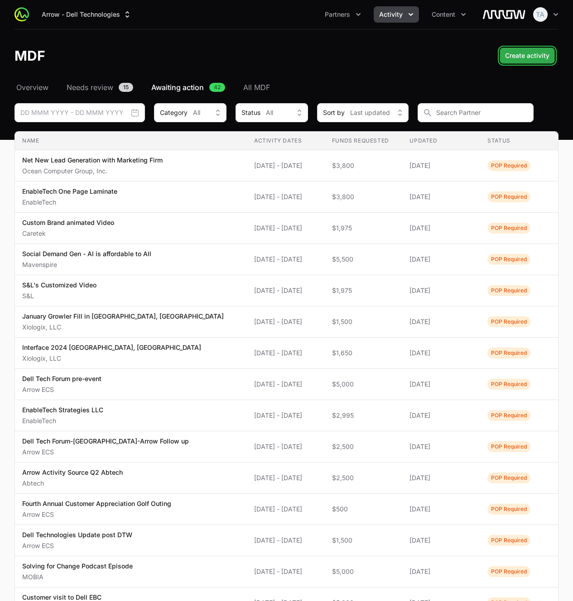
click at [546, 52] on span "Create activity" at bounding box center [527, 55] width 44 height 11
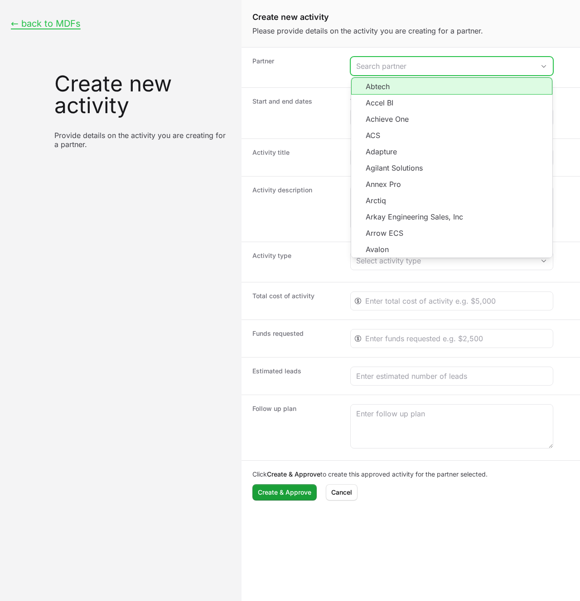
click at [427, 69] on input "Create activity form" at bounding box center [443, 66] width 184 height 18
click at [416, 84] on li "Abtech" at bounding box center [451, 85] width 201 height 17
type input "Abtech"
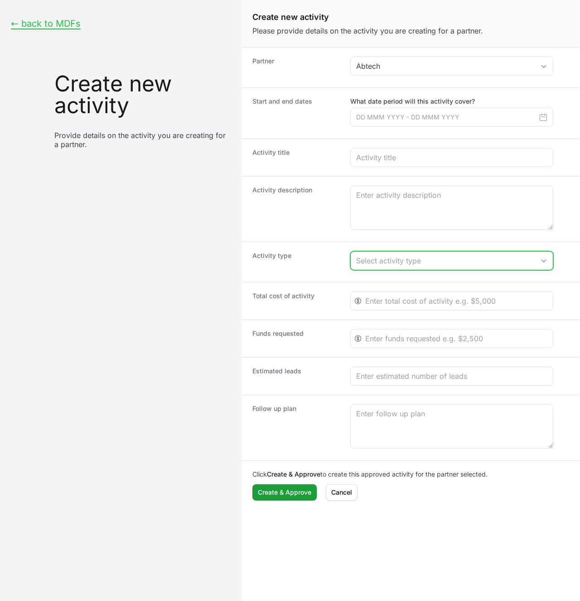
click at [399, 260] on div "Select activity type" at bounding box center [445, 260] width 178 height 11
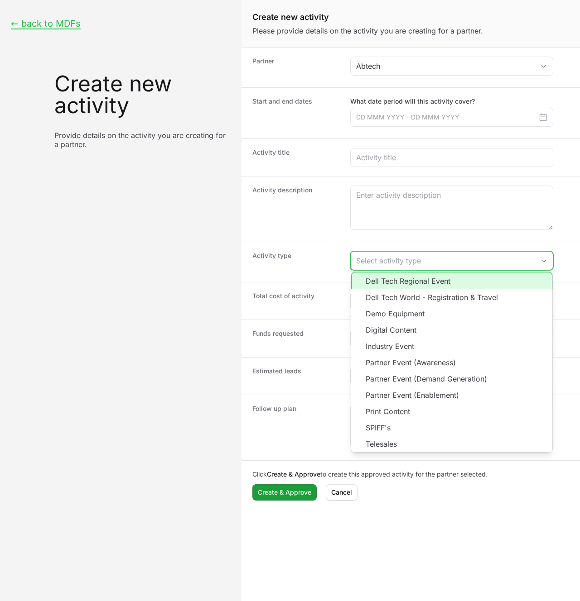
click at [387, 283] on li "Dell Tech Regional Event" at bounding box center [451, 280] width 201 height 17
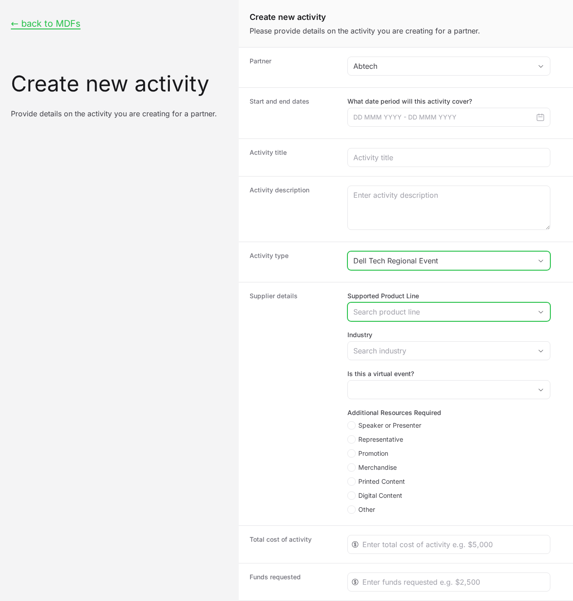
click at [439, 305] on button "Search product line" at bounding box center [449, 312] width 202 height 18
drag, startPoint x: 305, startPoint y: 378, endPoint x: 321, endPoint y: 384, distance: 17.1
click at [305, 378] on dt "Supplier details" at bounding box center [293, 404] width 87 height 225
click at [43, 22] on button "← back to MDFs" at bounding box center [46, 23] width 70 height 11
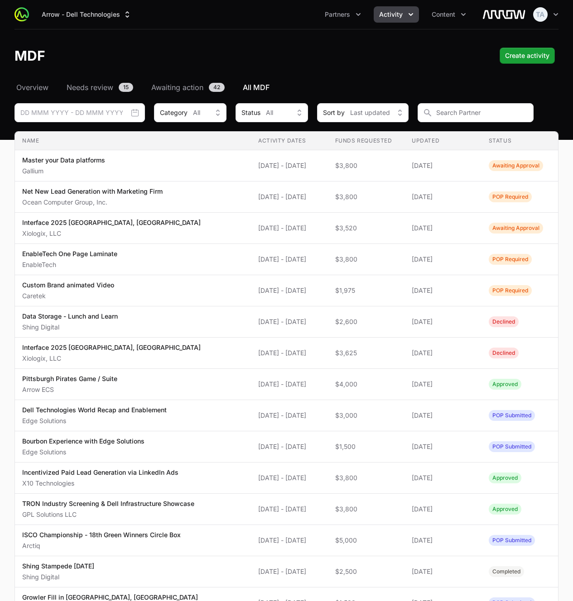
click at [79, 5] on div "Arrow - Dell Technologies Partners Activity Content Open user menu Open main me…" at bounding box center [286, 14] width 544 height 29
click at [78, 16] on button "Arrow - Dell Technologies" at bounding box center [86, 14] width 101 height 16
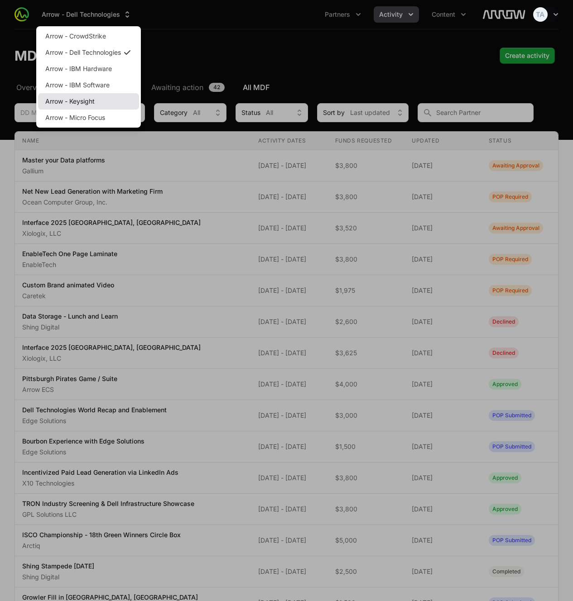
click at [94, 97] on link "Arrow - Keysight" at bounding box center [88, 101] width 101 height 16
click at [246, 45] on div "Supplier switch menu" at bounding box center [286, 300] width 573 height 601
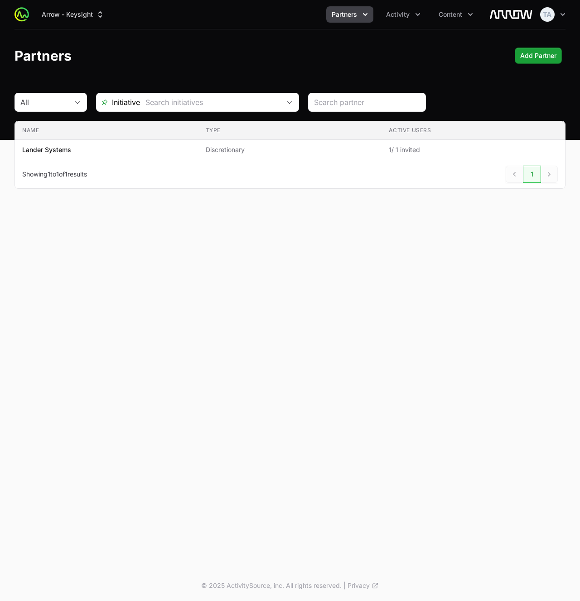
click at [403, 23] on div "Arrow - Keysight Partners Activity Content Open user menu Open main menu" at bounding box center [289, 14] width 551 height 29
click at [408, 12] on span "Activity" at bounding box center [398, 14] width 24 height 9
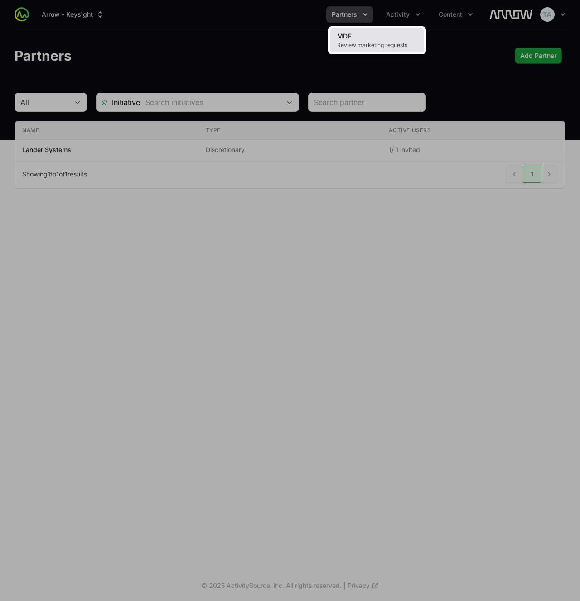
click at [402, 42] on span "Review marketing requests" at bounding box center [377, 45] width 80 height 7
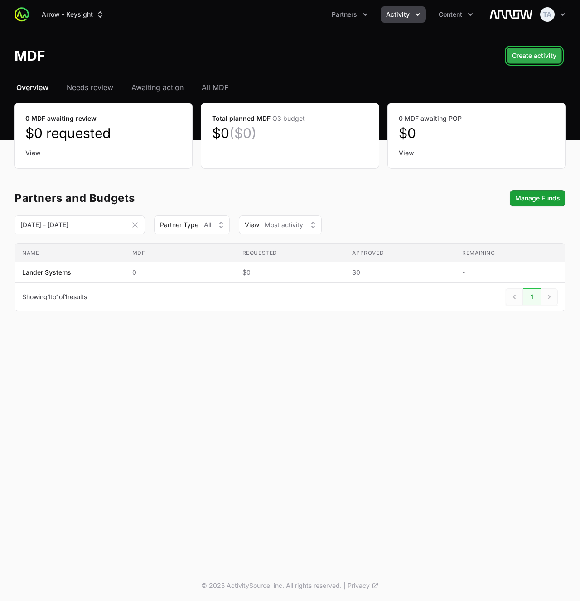
click at [550, 62] on button "Create activity" at bounding box center [533, 56] width 55 height 16
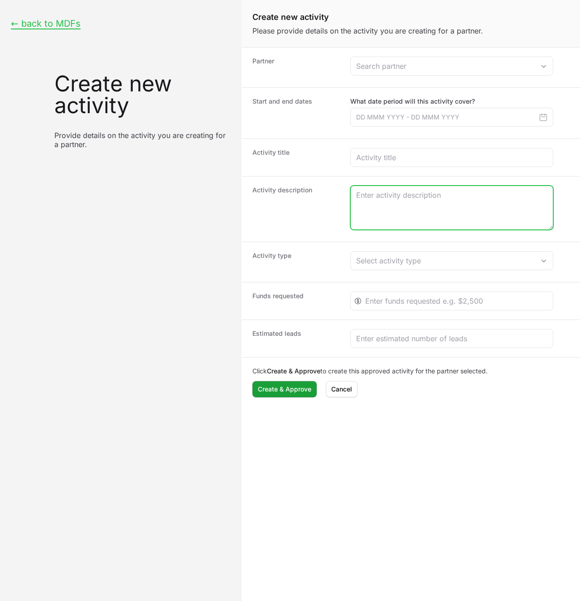
click at [390, 210] on textarea "Create activity form" at bounding box center [452, 207] width 202 height 43
click at [64, 20] on button "← back to MDFs" at bounding box center [46, 23] width 70 height 11
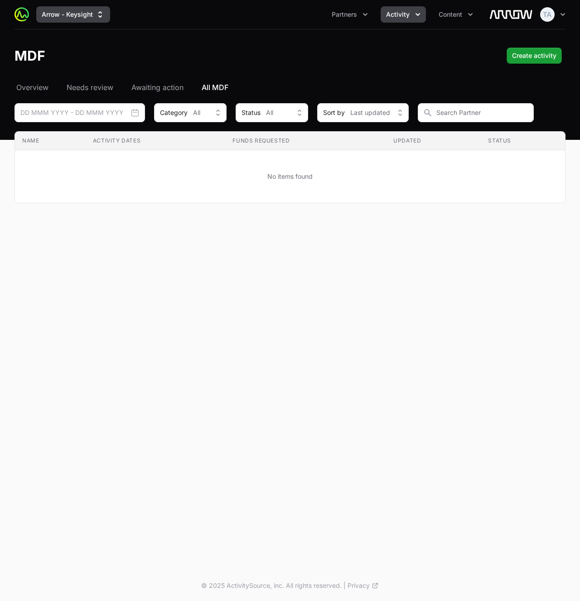
click at [96, 19] on icon "Supplier switch menu" at bounding box center [100, 14] width 9 height 9
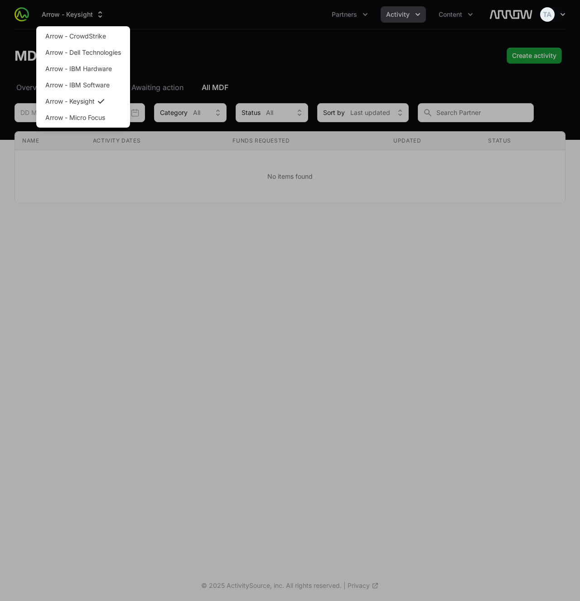
click at [94, 18] on div "Supplier switch menu" at bounding box center [290, 300] width 580 height 601
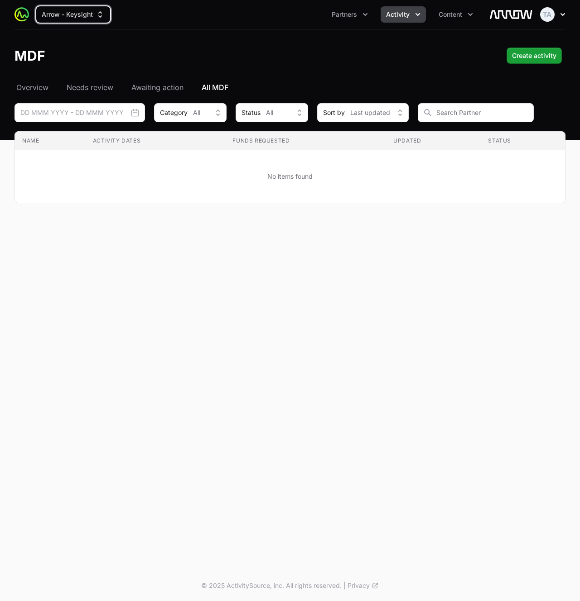
click at [560, 13] on icon "button" at bounding box center [562, 14] width 5 height 3
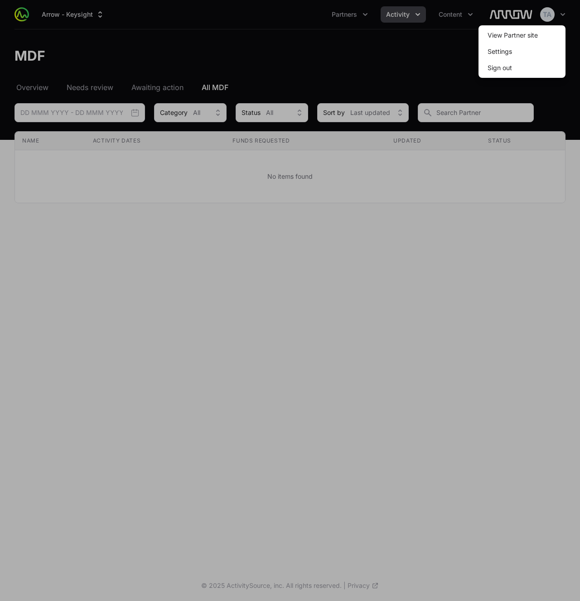
drag, startPoint x: 170, startPoint y: 26, endPoint x: 58, endPoint y: 16, distance: 112.7
click at [170, 26] on div at bounding box center [290, 300] width 580 height 601
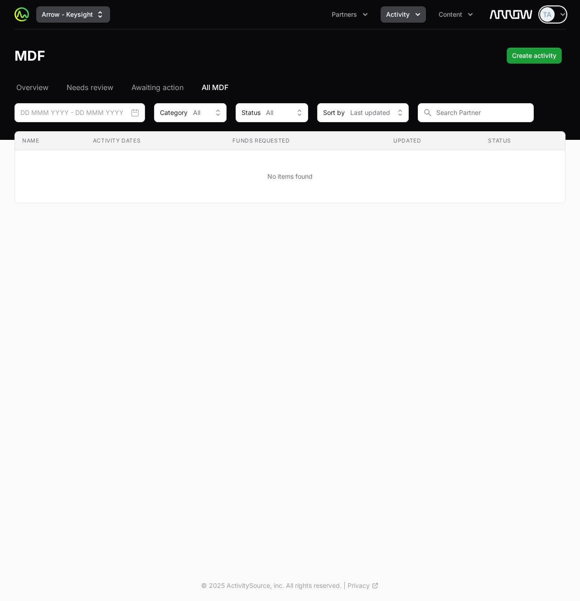
click at [58, 16] on button "Arrow - Keysight" at bounding box center [73, 14] width 74 height 16
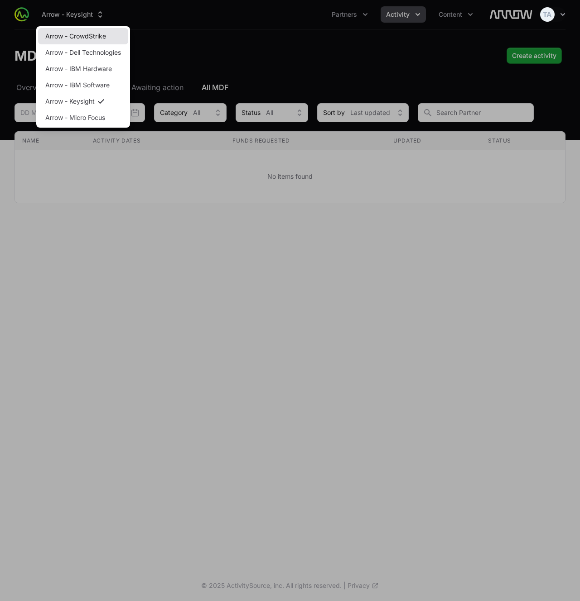
click at [67, 36] on link "Arrow - CrowdStrike" at bounding box center [83, 36] width 90 height 16
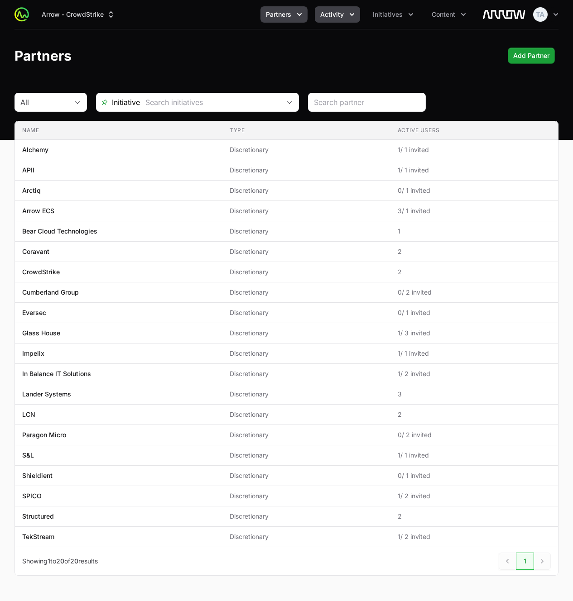
click at [320, 12] on button "Activity" at bounding box center [337, 14] width 45 height 16
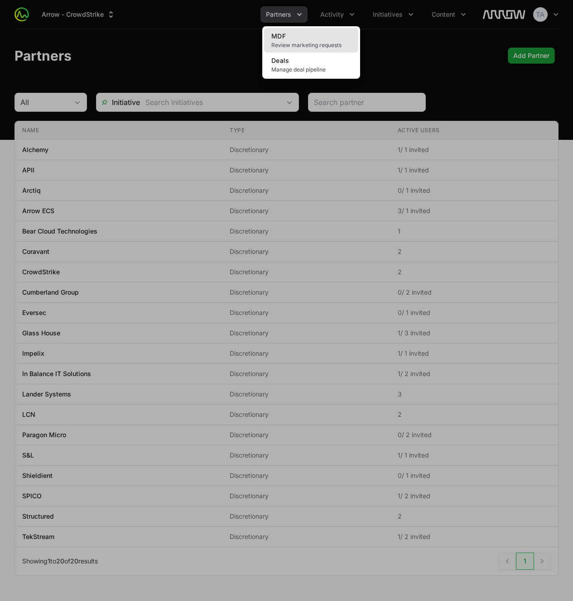
click at [320, 34] on link "MDF Review marketing requests" at bounding box center [311, 40] width 94 height 24
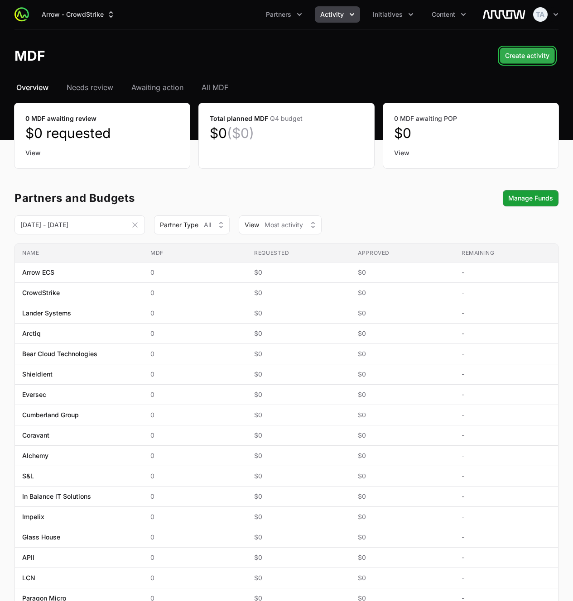
click at [535, 58] on span "Create activity" at bounding box center [527, 55] width 44 height 11
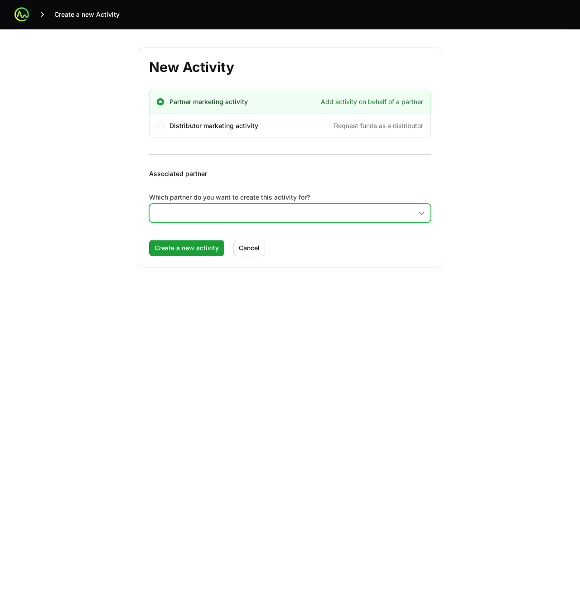
click at [200, 216] on input "Which partner do you want to create this activity for?" at bounding box center [280, 213] width 263 height 18
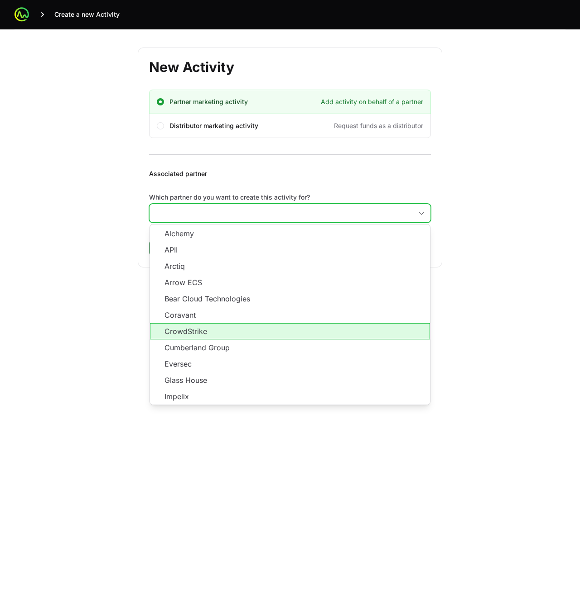
click at [189, 334] on li "CrowdStrike" at bounding box center [290, 331] width 280 height 16
type input "CrowdStrike"
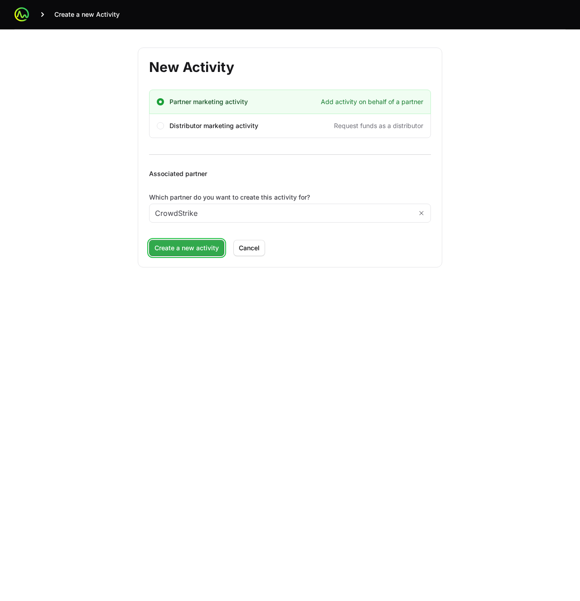
click at [168, 249] on span "Create a new activity" at bounding box center [186, 248] width 64 height 11
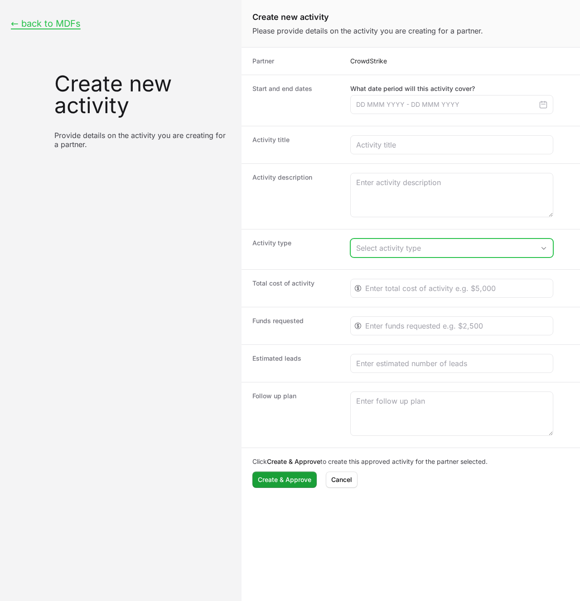
click at [387, 256] on button "Select activity type" at bounding box center [452, 248] width 202 height 18
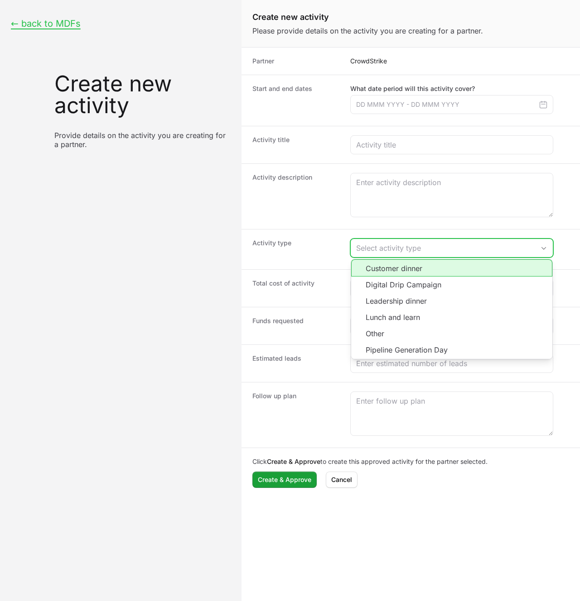
click at [387, 270] on li "Customer dinner" at bounding box center [451, 268] width 201 height 17
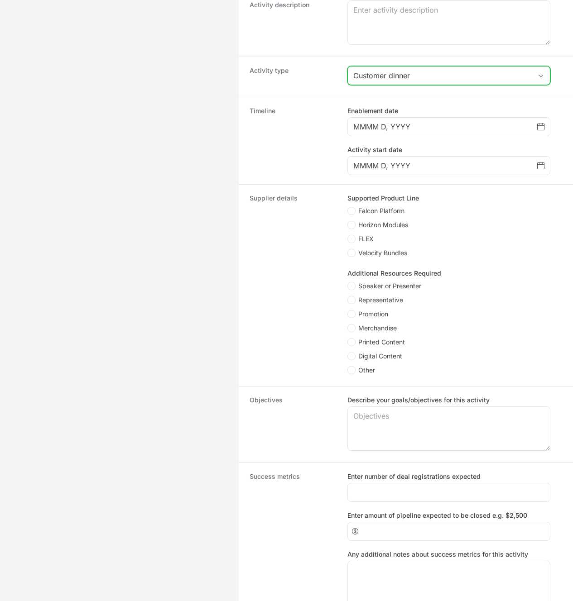
scroll to position [256, 0]
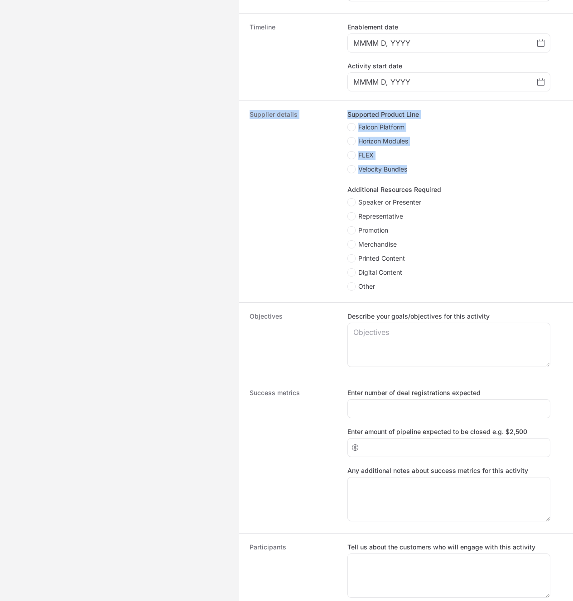
drag, startPoint x: 247, startPoint y: 112, endPoint x: 421, endPoint y: 174, distance: 184.1
click at [421, 174] on div "Supplier details Supported Product Line Falcon Platform Horizon Modules FLEX Ve…" at bounding box center [406, 202] width 334 height 202
click at [316, 172] on dt "Supplier details" at bounding box center [293, 201] width 87 height 183
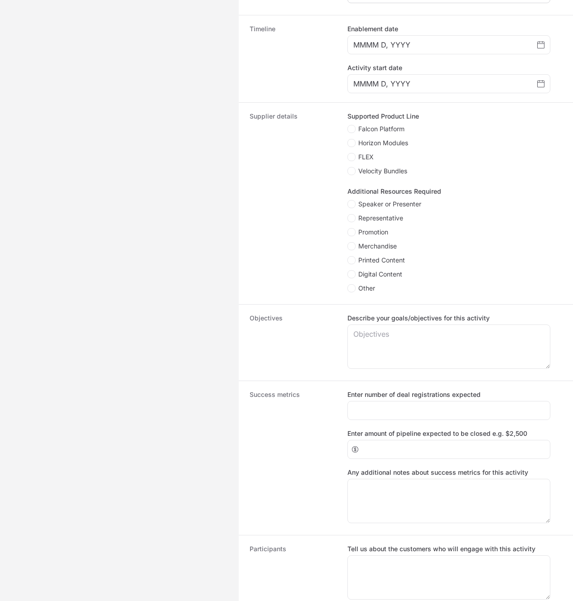
scroll to position [256, 0]
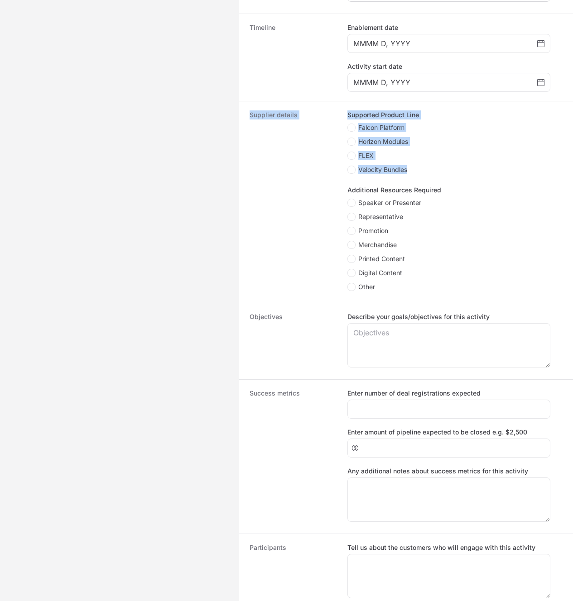
drag, startPoint x: 249, startPoint y: 114, endPoint x: 459, endPoint y: 171, distance: 218.3
click at [459, 171] on div "Supplier details Supported Product Line Falcon Platform Horizon Modules FLEX Ve…" at bounding box center [406, 202] width 334 height 202
copy div "Supplier details Supported Product Line Falcon Platform Horizon Modules FLEX Ve…"
click at [293, 247] on dt "Supplier details" at bounding box center [293, 202] width 87 height 183
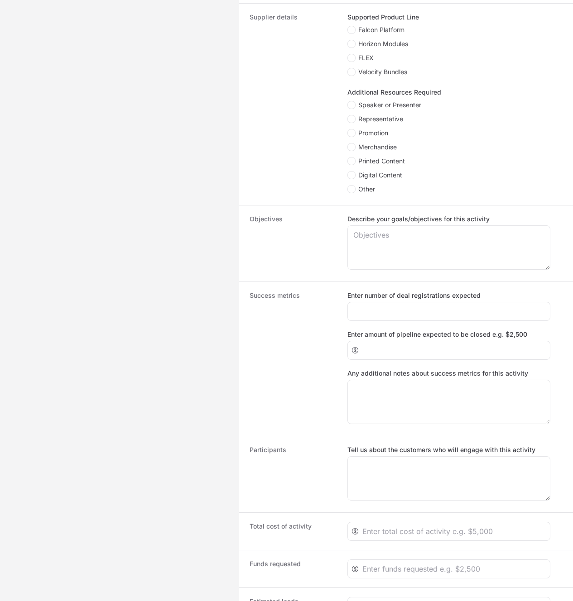
scroll to position [372, 0]
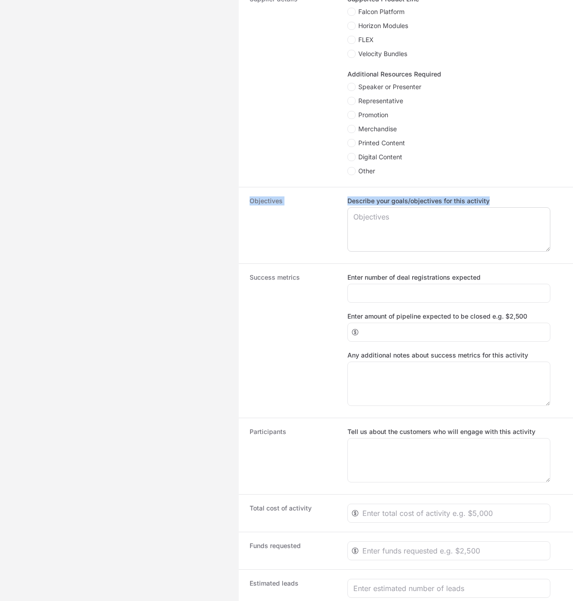
drag, startPoint x: 251, startPoint y: 202, endPoint x: 449, endPoint y: 240, distance: 201.5
click at [449, 240] on div "Objectives Describe your goals/objectives for this activity" at bounding box center [406, 225] width 334 height 77
copy div "Objectives Describe your goals/objectives for this activity"
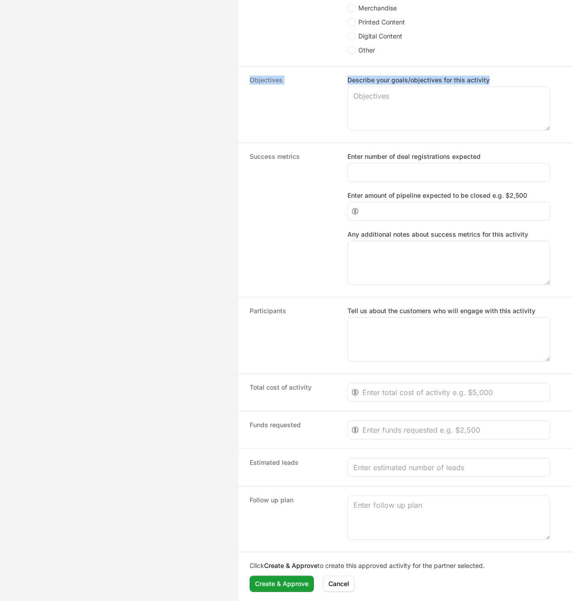
scroll to position [495, 0]
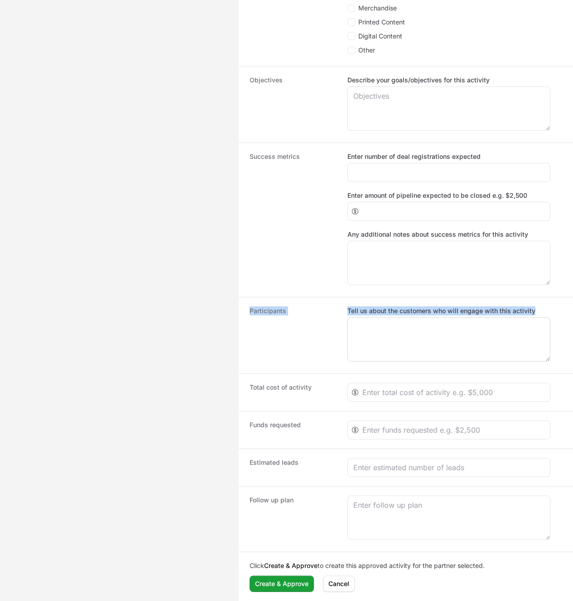
drag, startPoint x: 246, startPoint y: 306, endPoint x: 517, endPoint y: 325, distance: 271.1
click at [517, 325] on div "Participants Tell us about the customers who will engage with this activity" at bounding box center [406, 335] width 334 height 77
copy div "Participants Tell us about the customers who will engage with this activity"
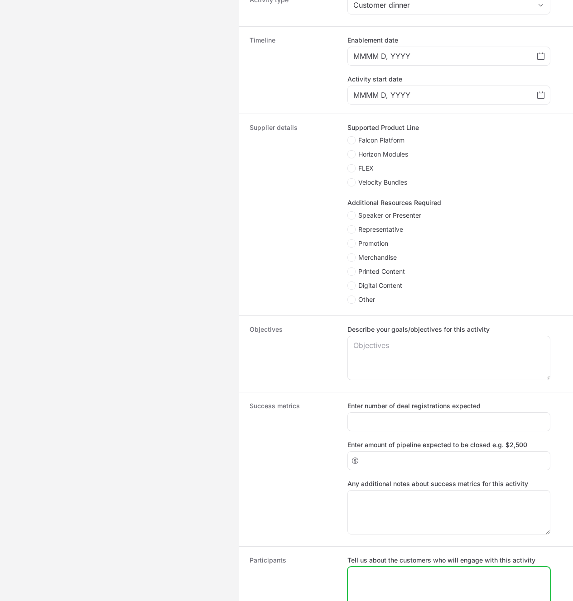
scroll to position [193, 0]
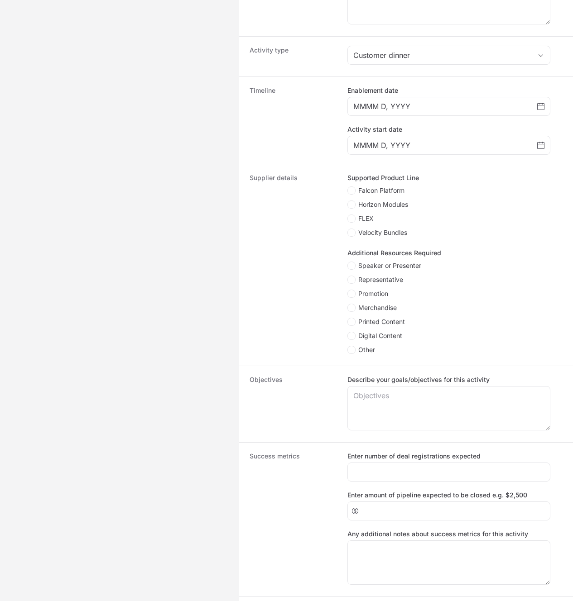
click at [411, 45] on div "Activity type Customer dinner" at bounding box center [406, 56] width 334 height 40
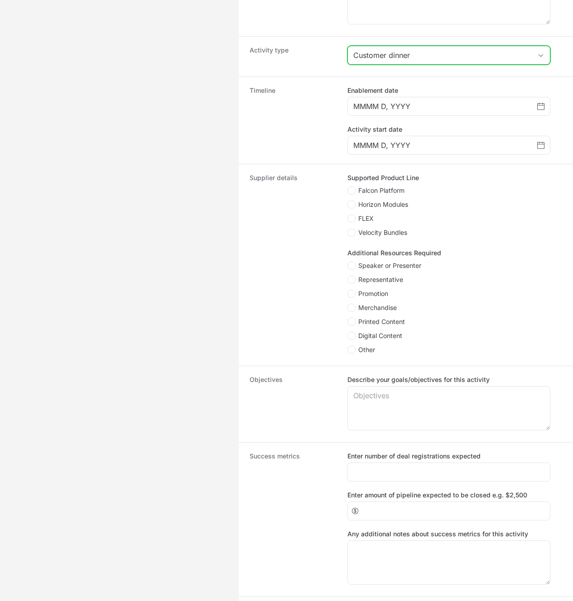
click at [411, 48] on button "Customer dinner" at bounding box center [449, 55] width 202 height 18
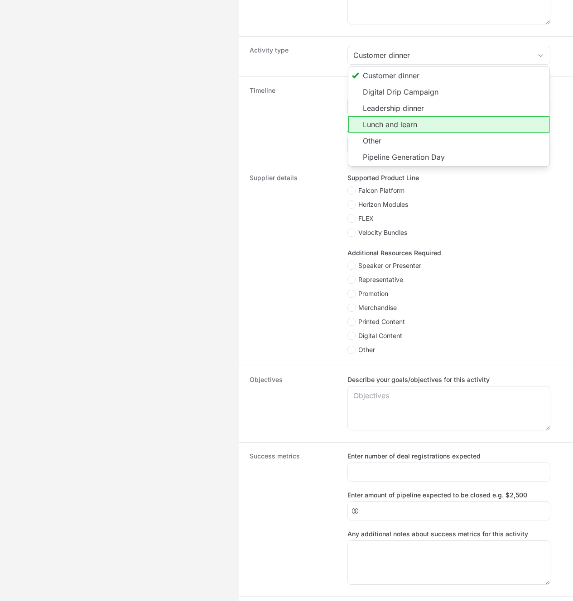
click at [409, 119] on li "Lunch and learn" at bounding box center [448, 124] width 201 height 16
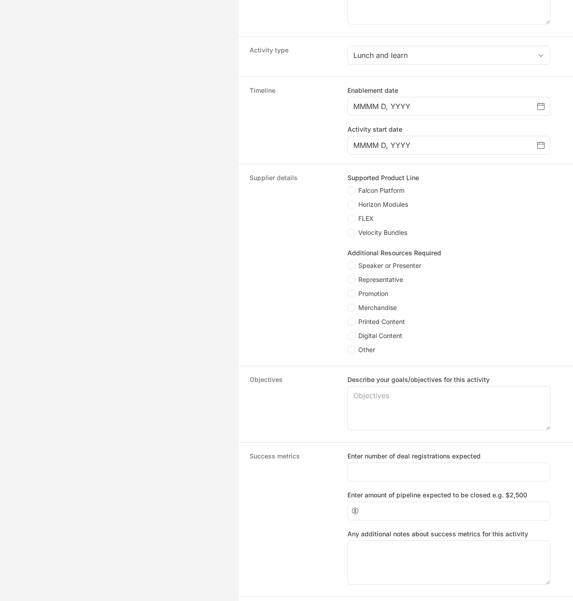
click at [296, 274] on dt "Supplier details" at bounding box center [293, 264] width 87 height 183
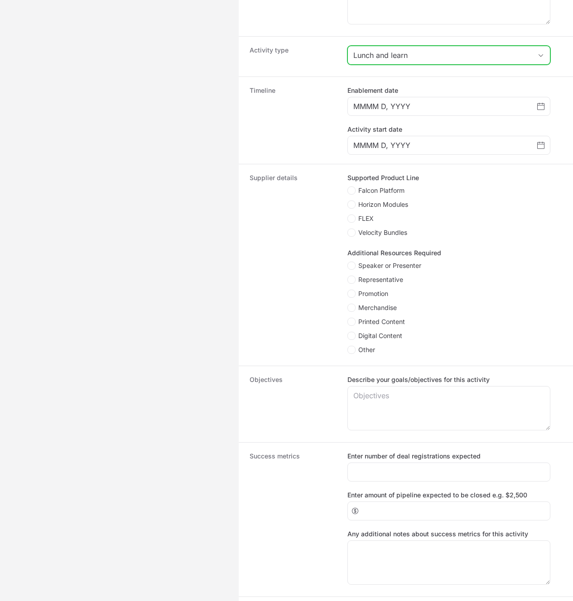
click at [404, 58] on div "Lunch and learn" at bounding box center [442, 55] width 178 height 11
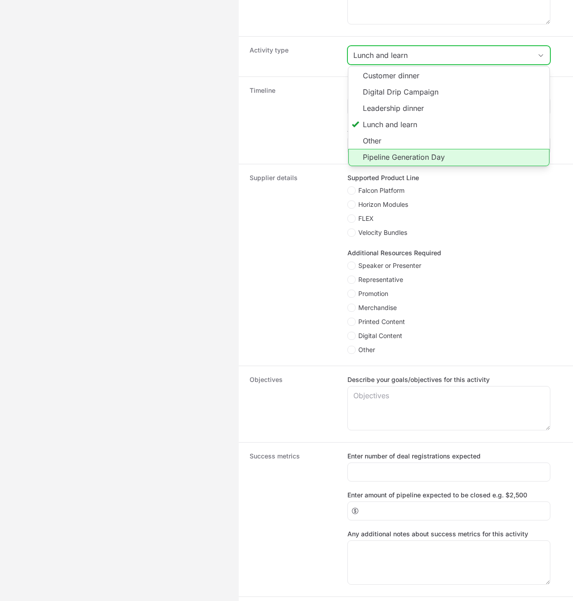
click at [403, 152] on li "Pipeline Generation Day" at bounding box center [448, 157] width 201 height 17
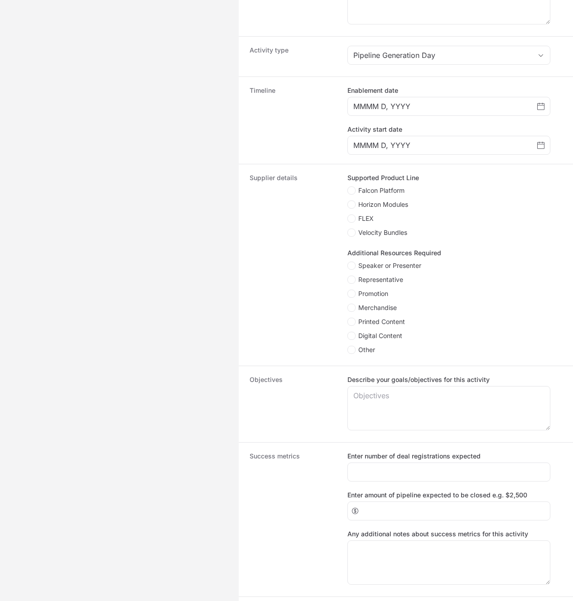
click at [286, 264] on dt "Supplier details" at bounding box center [293, 264] width 87 height 183
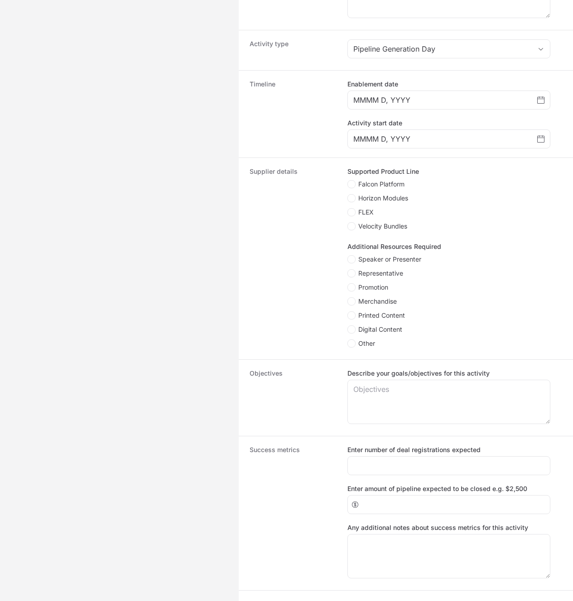
scroll to position [205, 0]
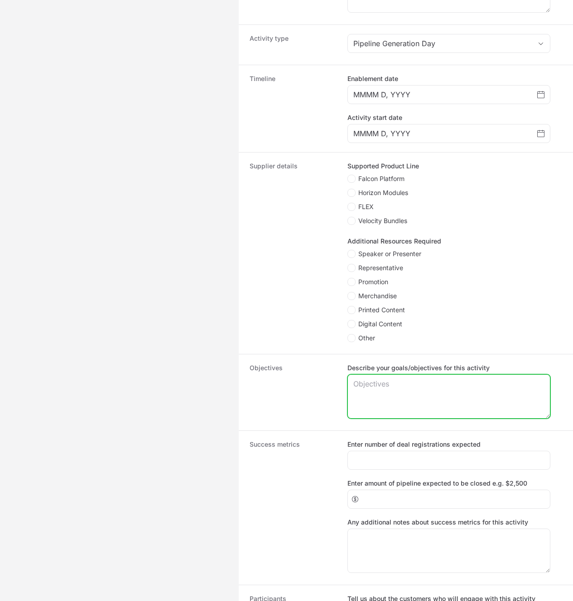
click at [428, 401] on textarea "Describe your goals/objectives for this activity" at bounding box center [449, 396] width 202 height 43
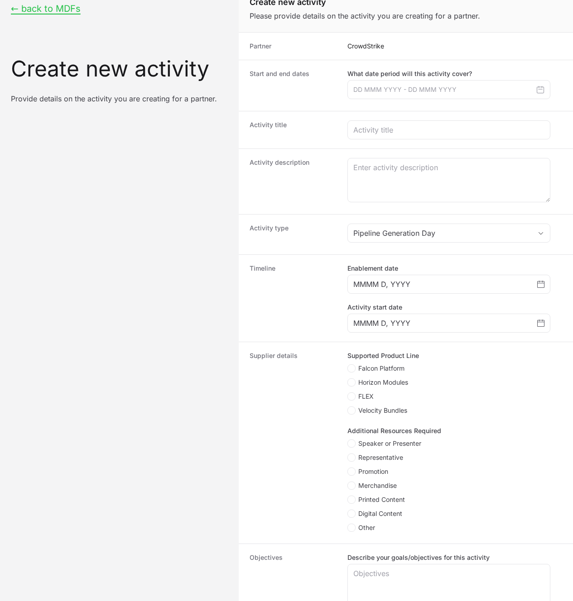
scroll to position [0, 0]
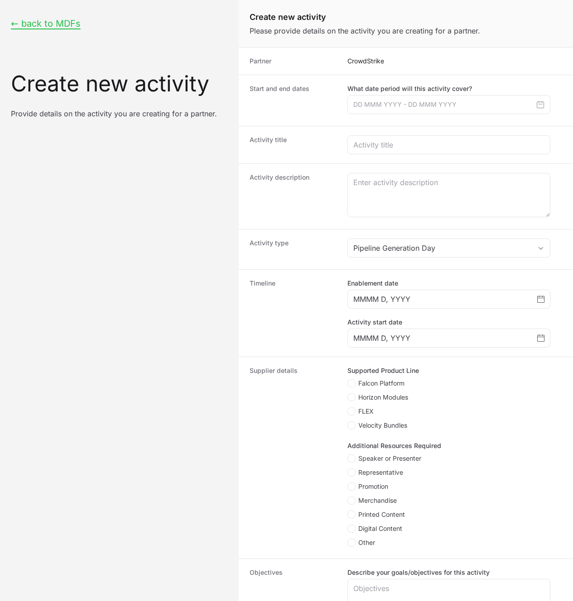
click at [382, 89] on label "What date period will this activity cover?" at bounding box center [448, 88] width 203 height 9
copy div "What date period will this activity cover?"
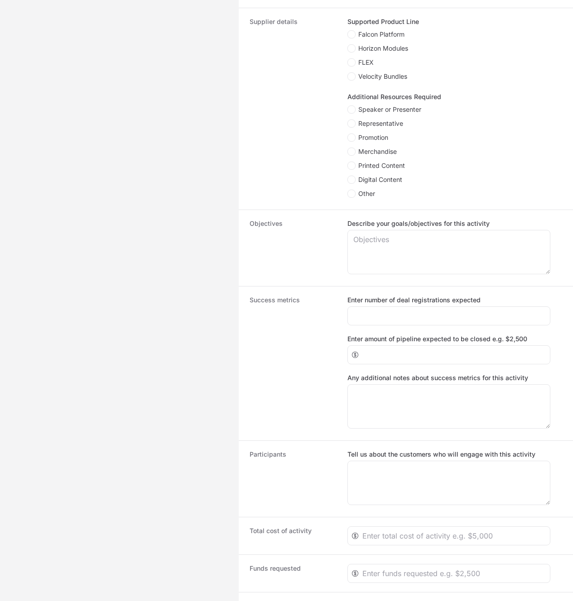
scroll to position [495, 0]
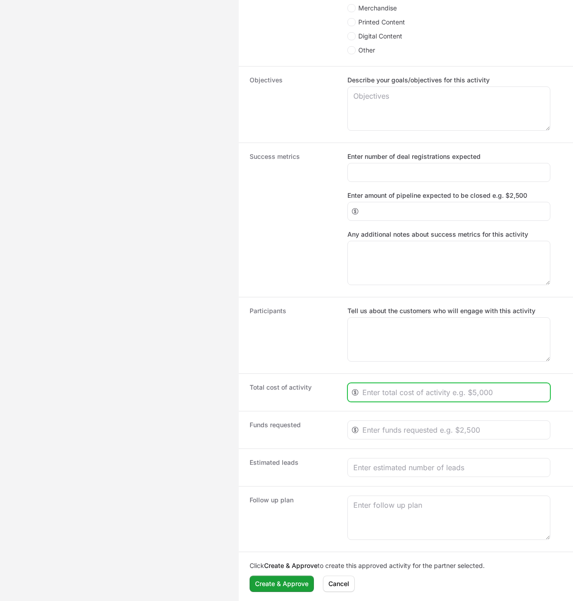
click at [405, 397] on input "Create activity form" at bounding box center [453, 392] width 182 height 11
type input "100000"
click at [370, 394] on input "100000" at bounding box center [453, 392] width 182 height 11
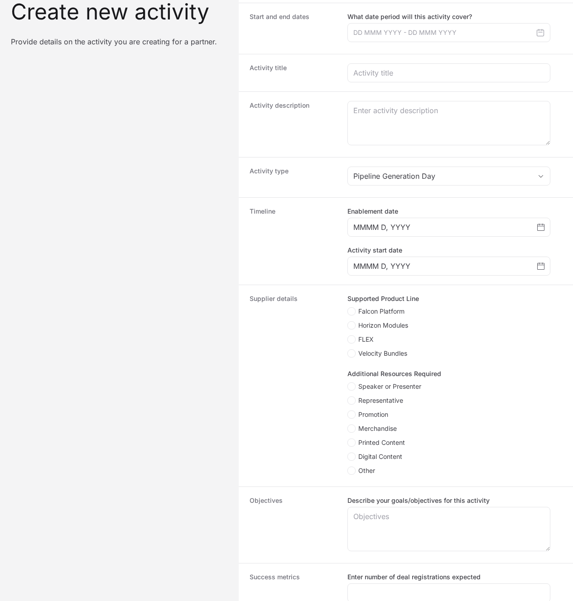
scroll to position [0, 0]
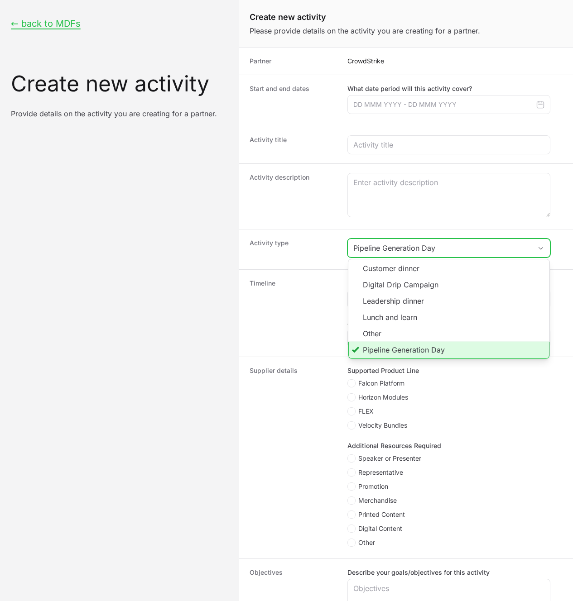
click at [414, 249] on div "Pipeline Generation Day" at bounding box center [442, 248] width 178 height 11
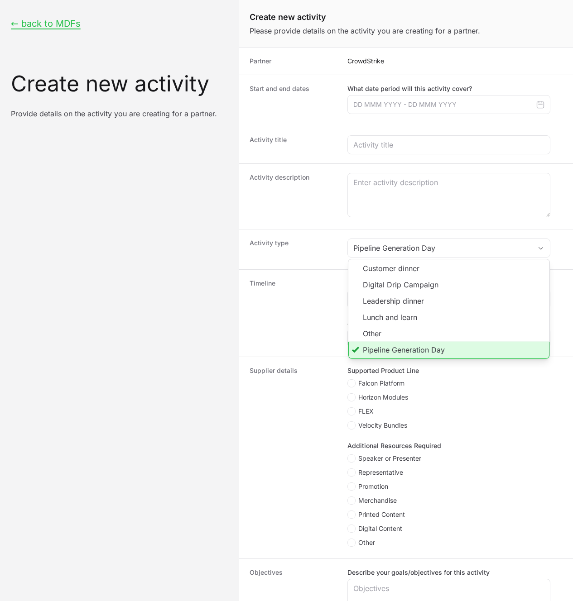
click at [322, 248] on dt "Activity type" at bounding box center [293, 250] width 87 height 22
